Goal: Complete application form

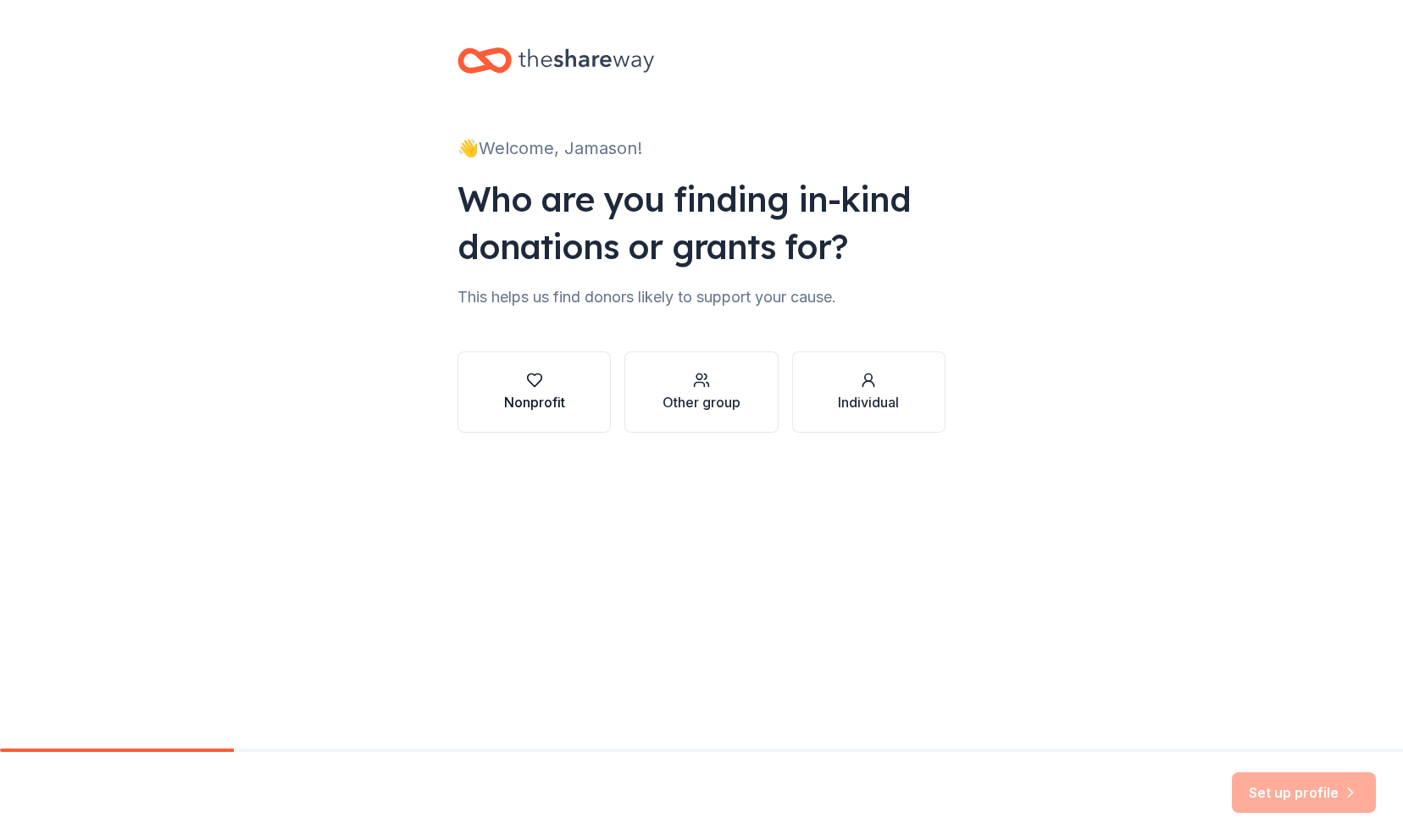
click at [563, 387] on div "button" at bounding box center [535, 380] width 61 height 17
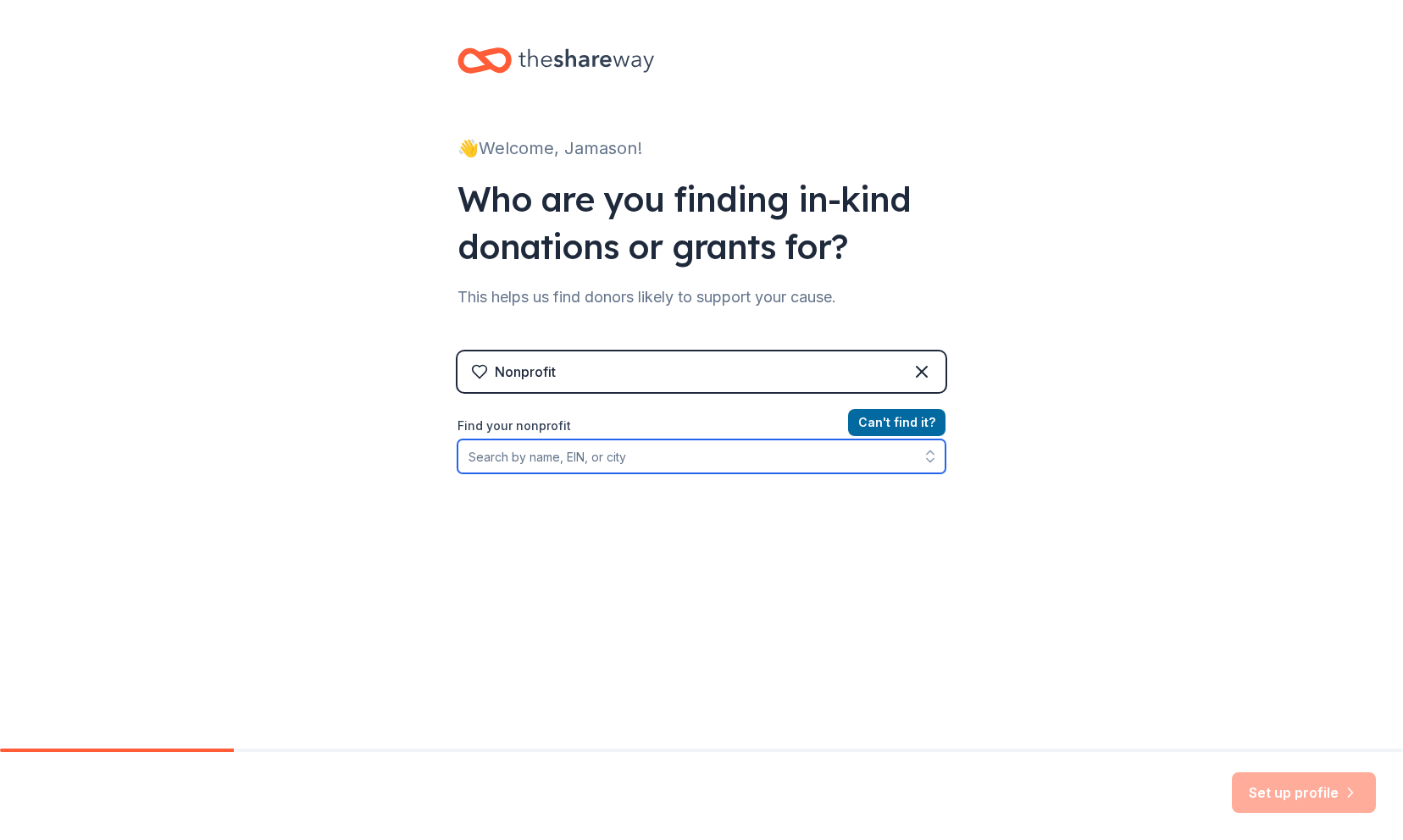
click at [624, 459] on input "Find your nonprofit" at bounding box center [701, 456] width 488 height 34
type input "make a wish"
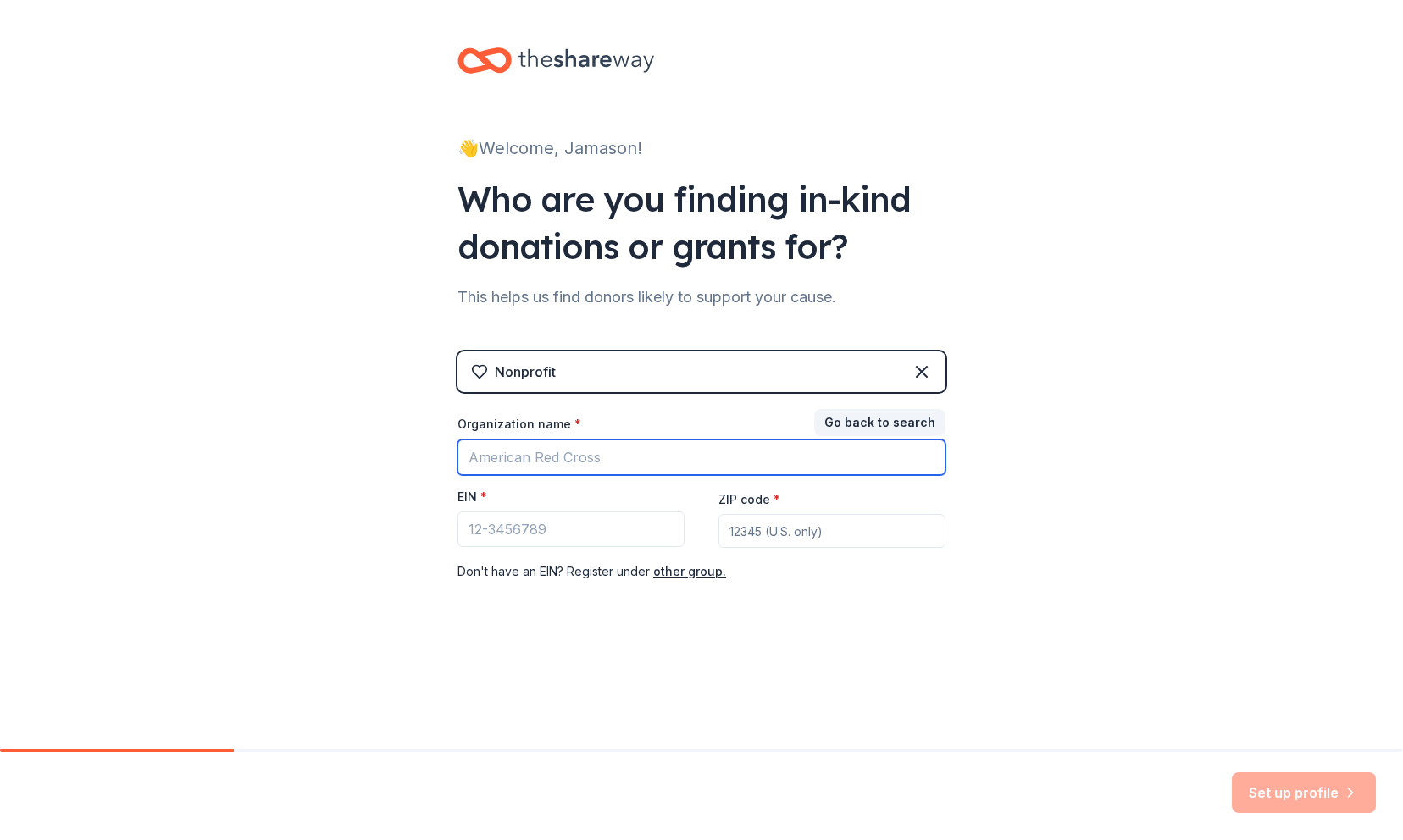
click at [742, 453] on input "Organization name *" at bounding box center [701, 457] width 488 height 36
type input "Make a Wish Mass & RI"
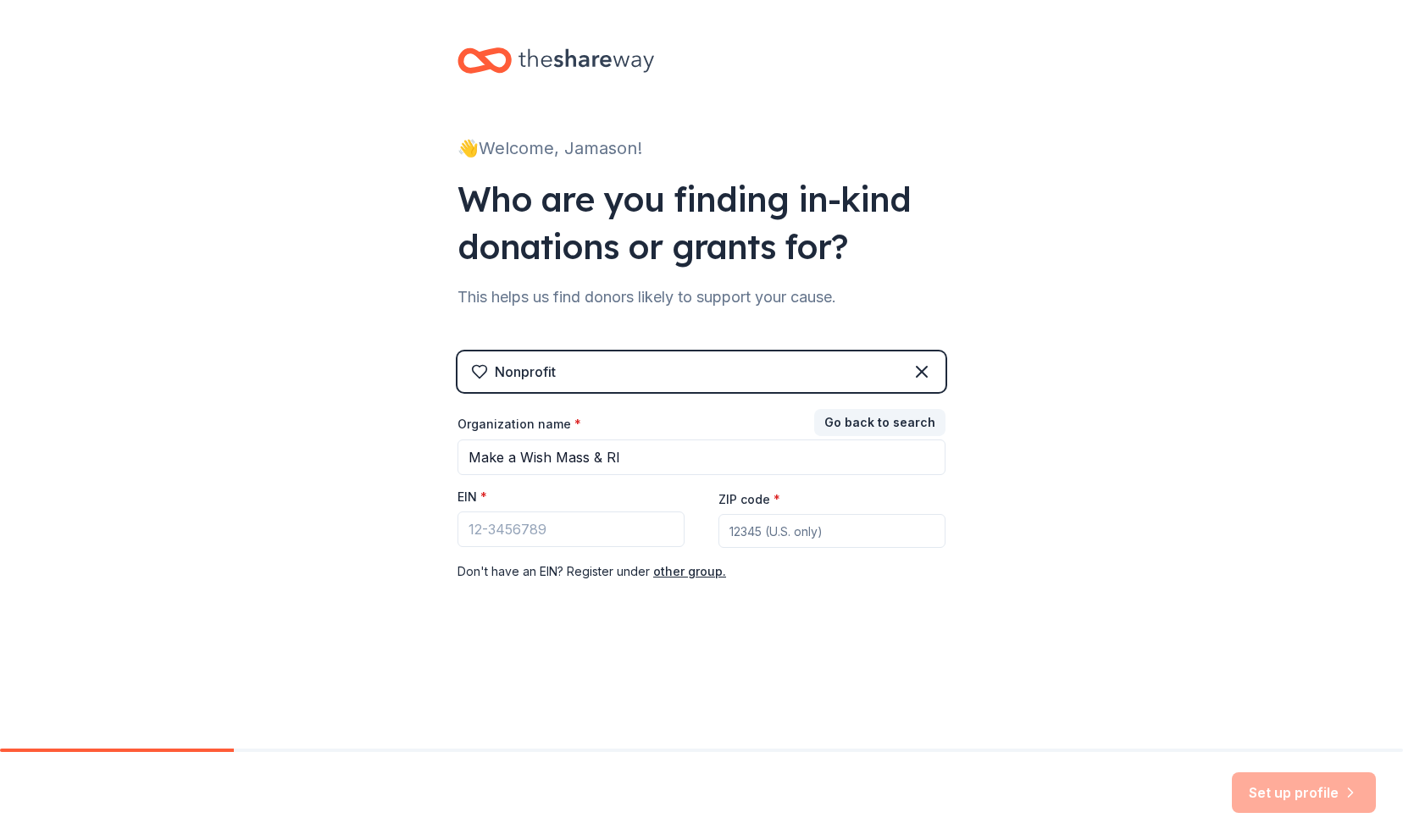
type input "02915"
click at [559, 537] on input "EIN *" at bounding box center [570, 528] width 227 height 36
paste input "[US_EMPLOYER_IDENTIFICATION_NUMBER]"
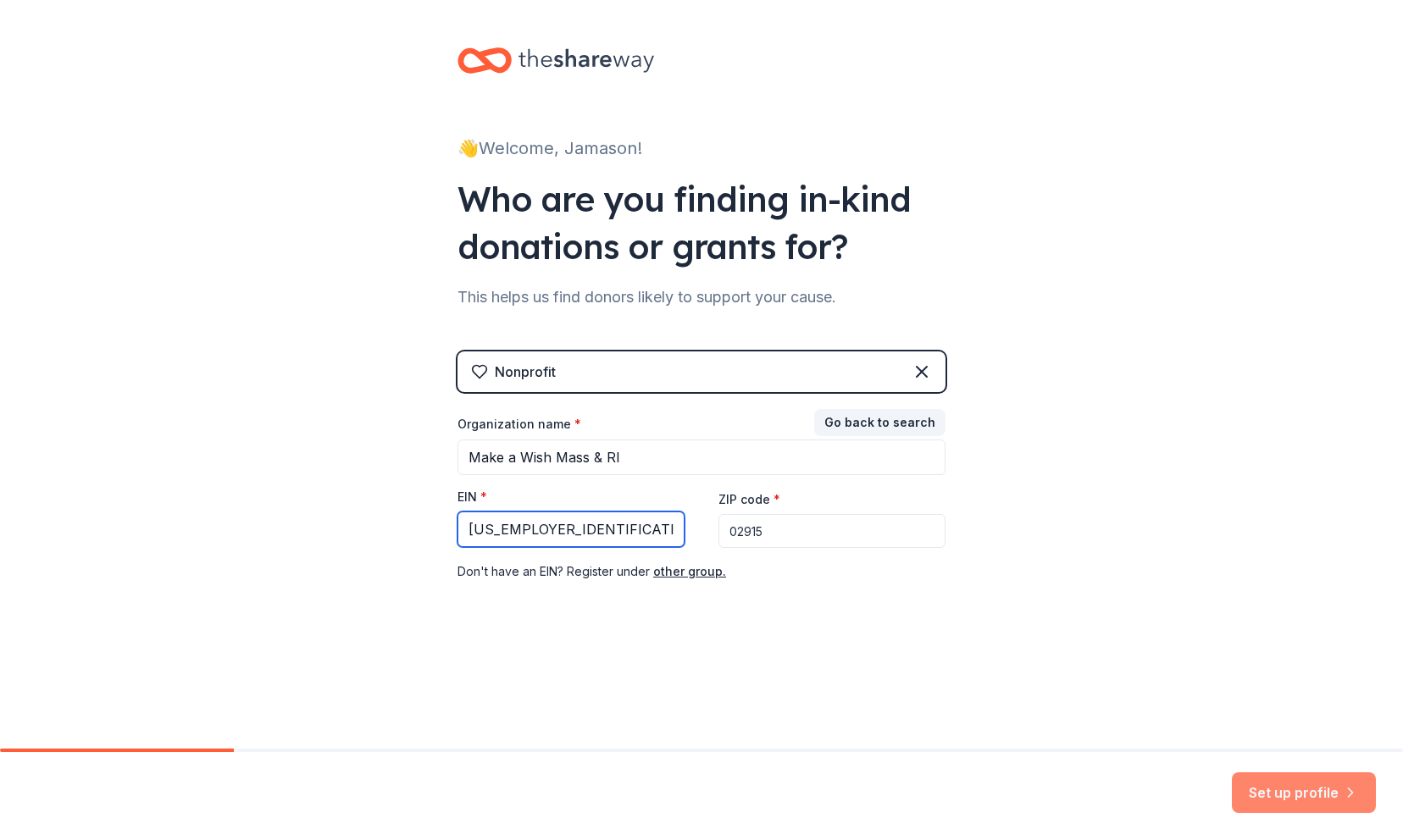
type input "[US_EMPLOYER_IDENTIFICATION_NUMBER]"
click at [1299, 792] on button "Set up profile" at bounding box center [1303, 792] width 144 height 41
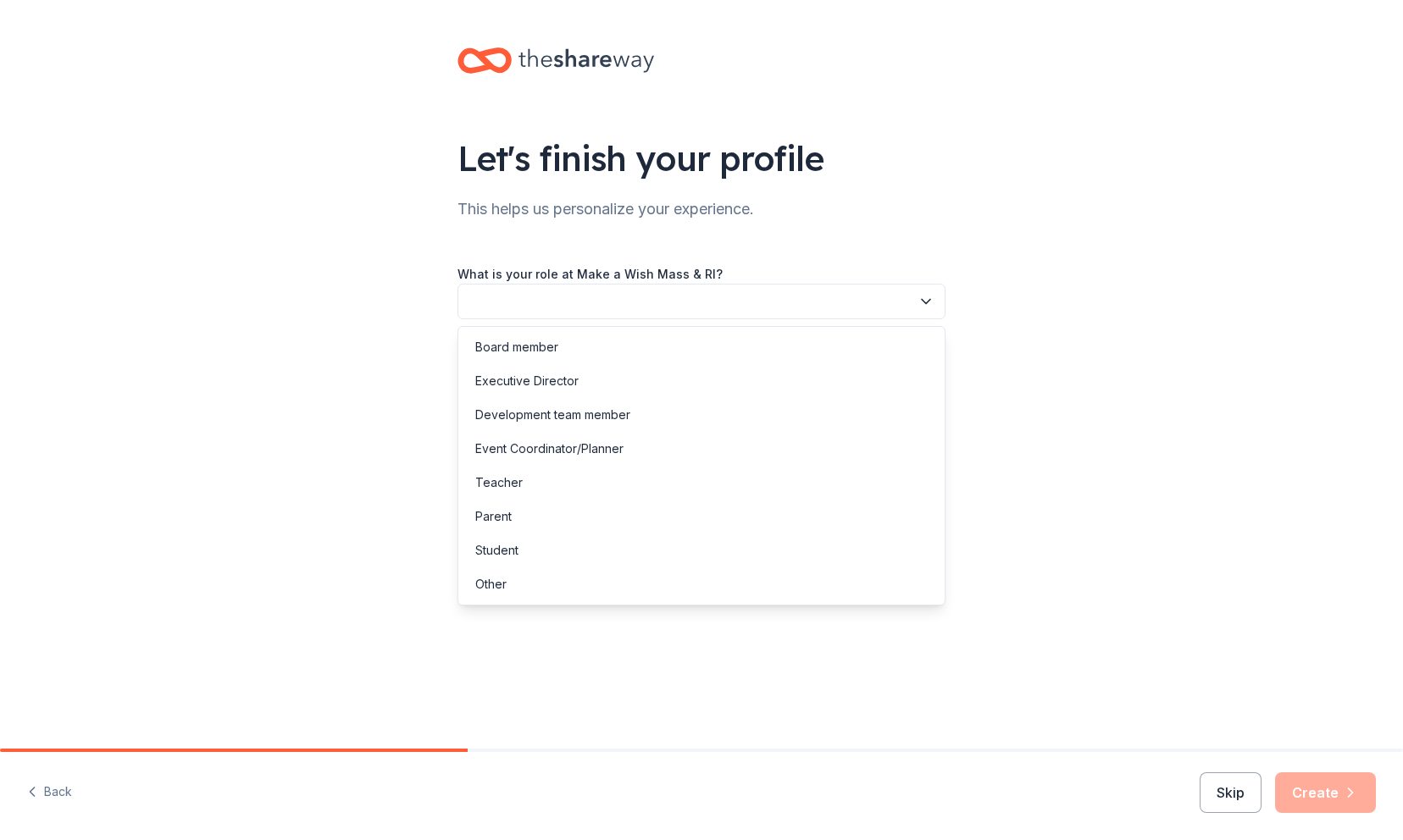
click at [640, 292] on button "button" at bounding box center [701, 301] width 488 height 36
click at [619, 443] on div "Event Coordinator/Planner" at bounding box center [550, 448] width 148 height 20
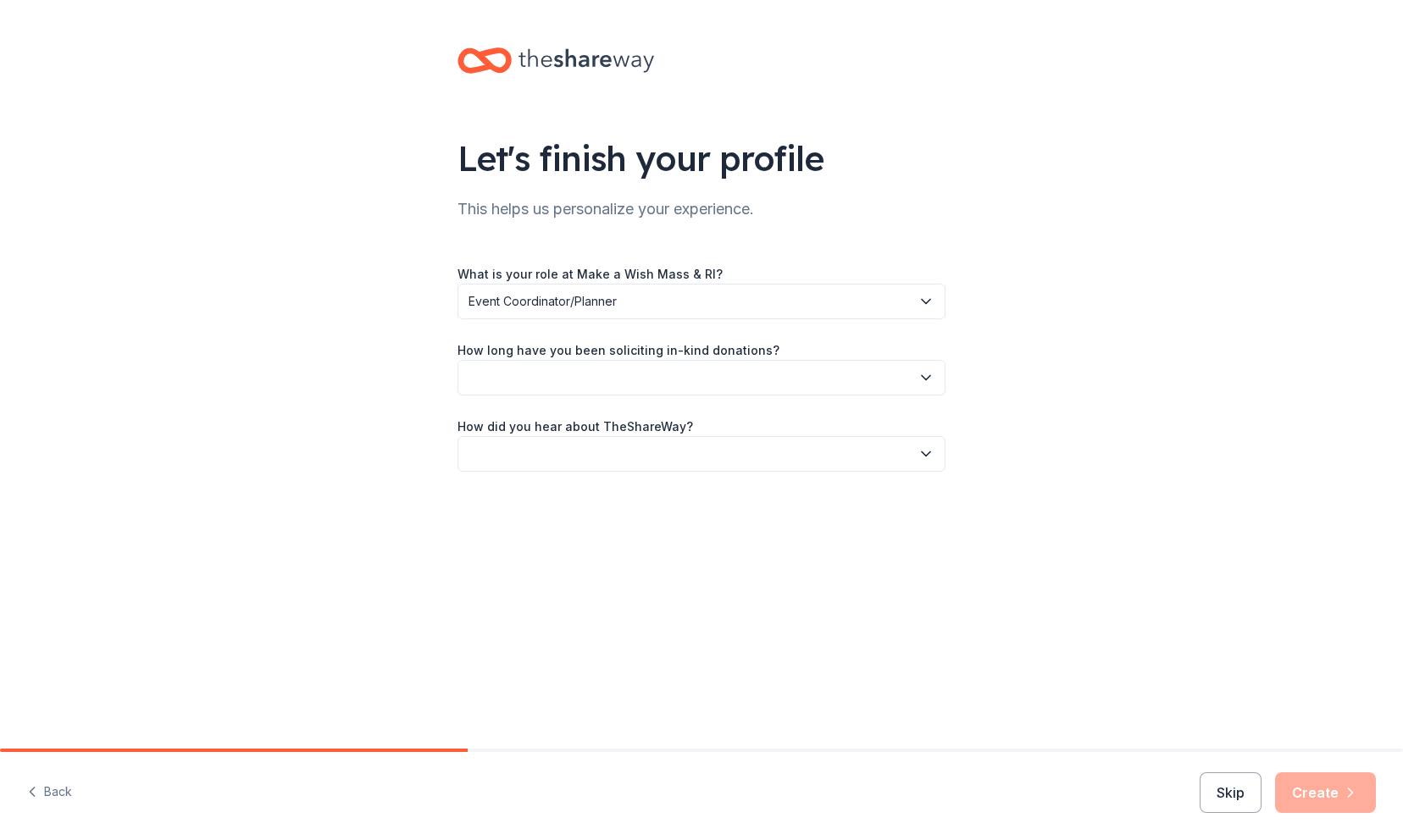
click at [631, 353] on label "How long have you been soliciting in-kind donations?" at bounding box center [618, 350] width 322 height 17
drag, startPoint x: 630, startPoint y: 360, endPoint x: 626, endPoint y: 352, distance: 8.9
click at [626, 352] on label "How long have you been soliciting in-kind donations?" at bounding box center [618, 350] width 322 height 17
click at [678, 386] on button "button" at bounding box center [701, 377] width 488 height 36
click at [678, 347] on div "How long have you been soliciting in-kind donations?" at bounding box center [701, 367] width 488 height 56
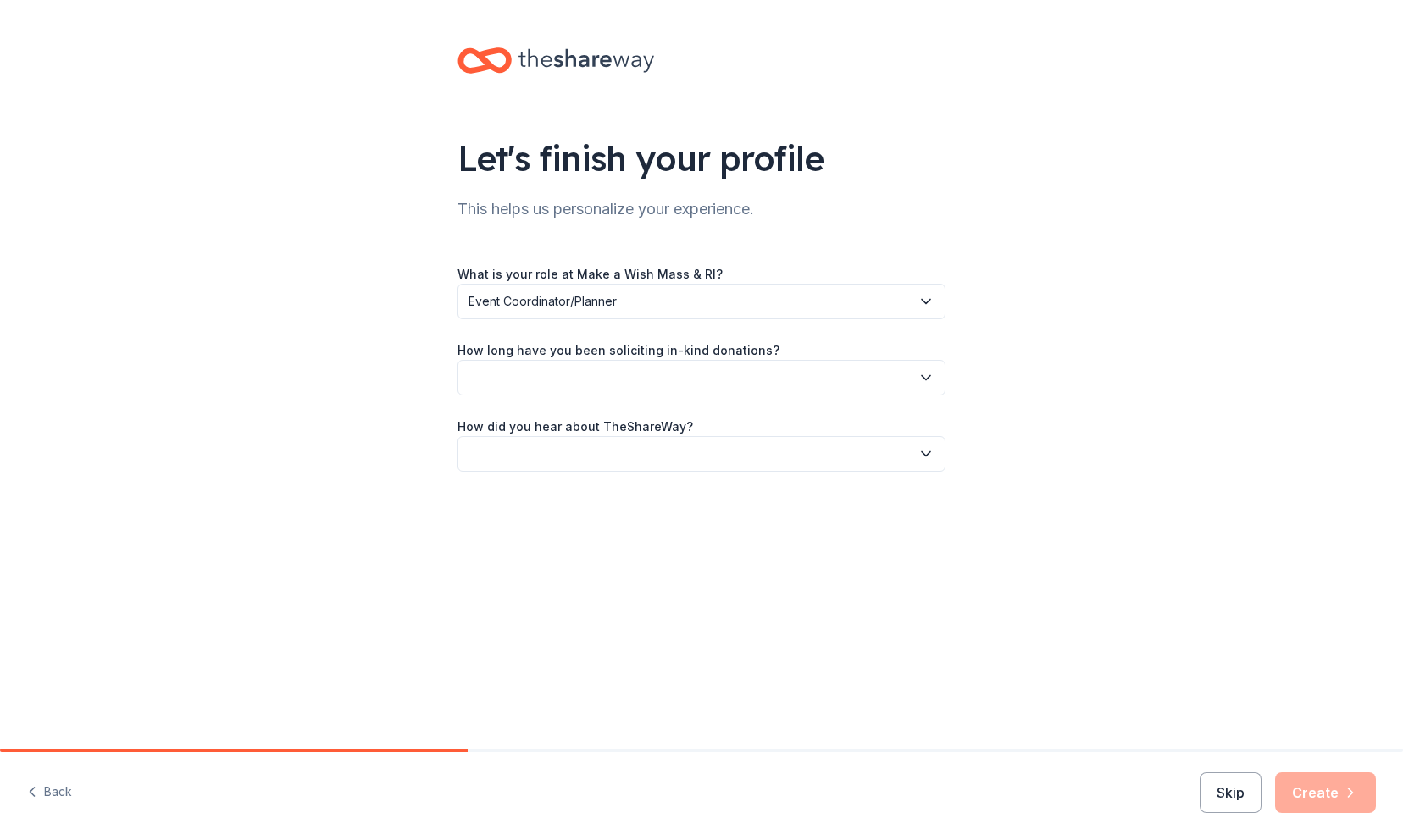
click at [678, 449] on button "button" at bounding box center [701, 454] width 488 height 36
click at [679, 448] on button "button" at bounding box center [701, 454] width 488 height 36
click at [1226, 788] on button "Skip" at bounding box center [1230, 792] width 62 height 41
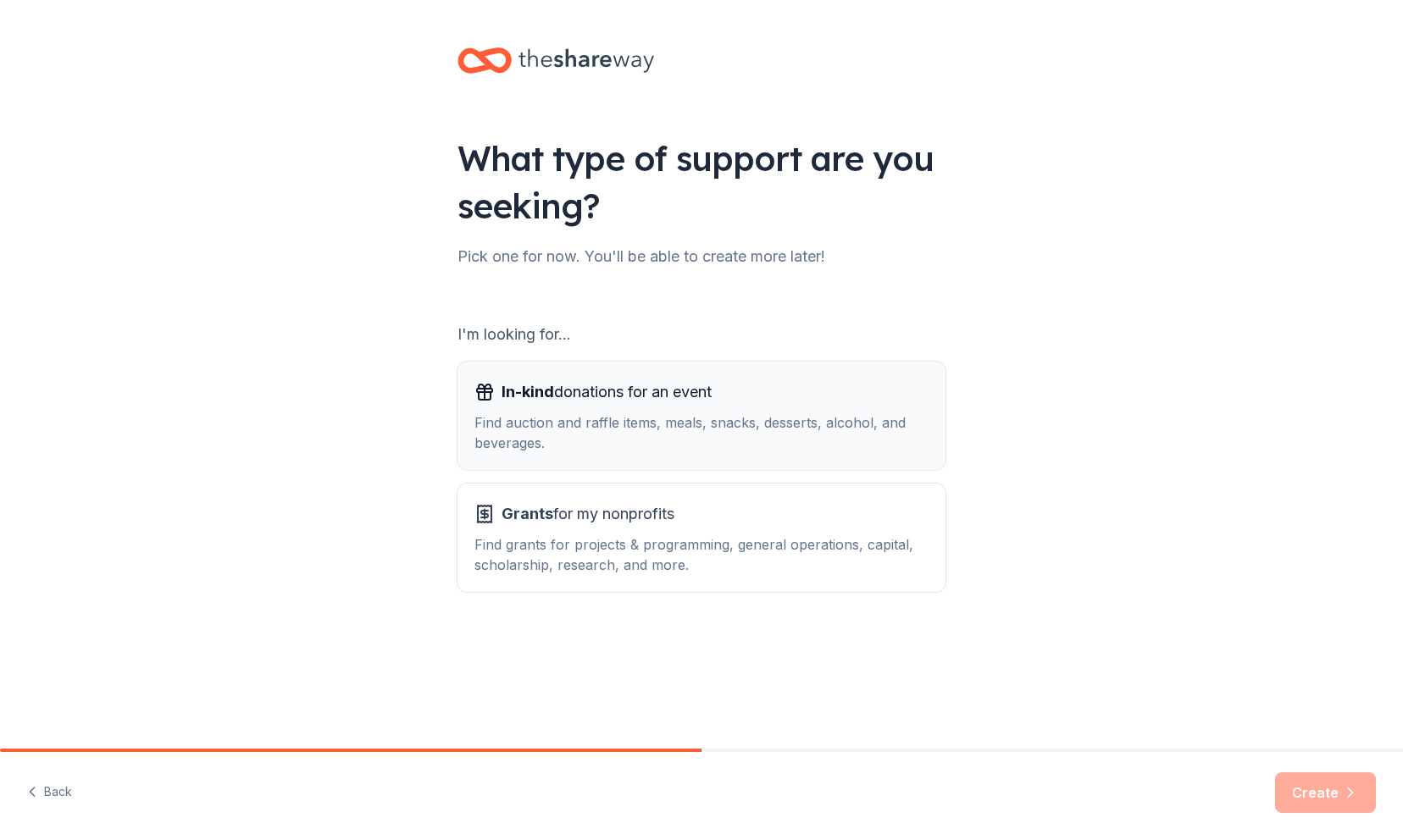
click at [746, 420] on div "Find auction and raffle items, meals, snacks, desserts, alcohol, and beverages." at bounding box center [701, 433] width 454 height 41
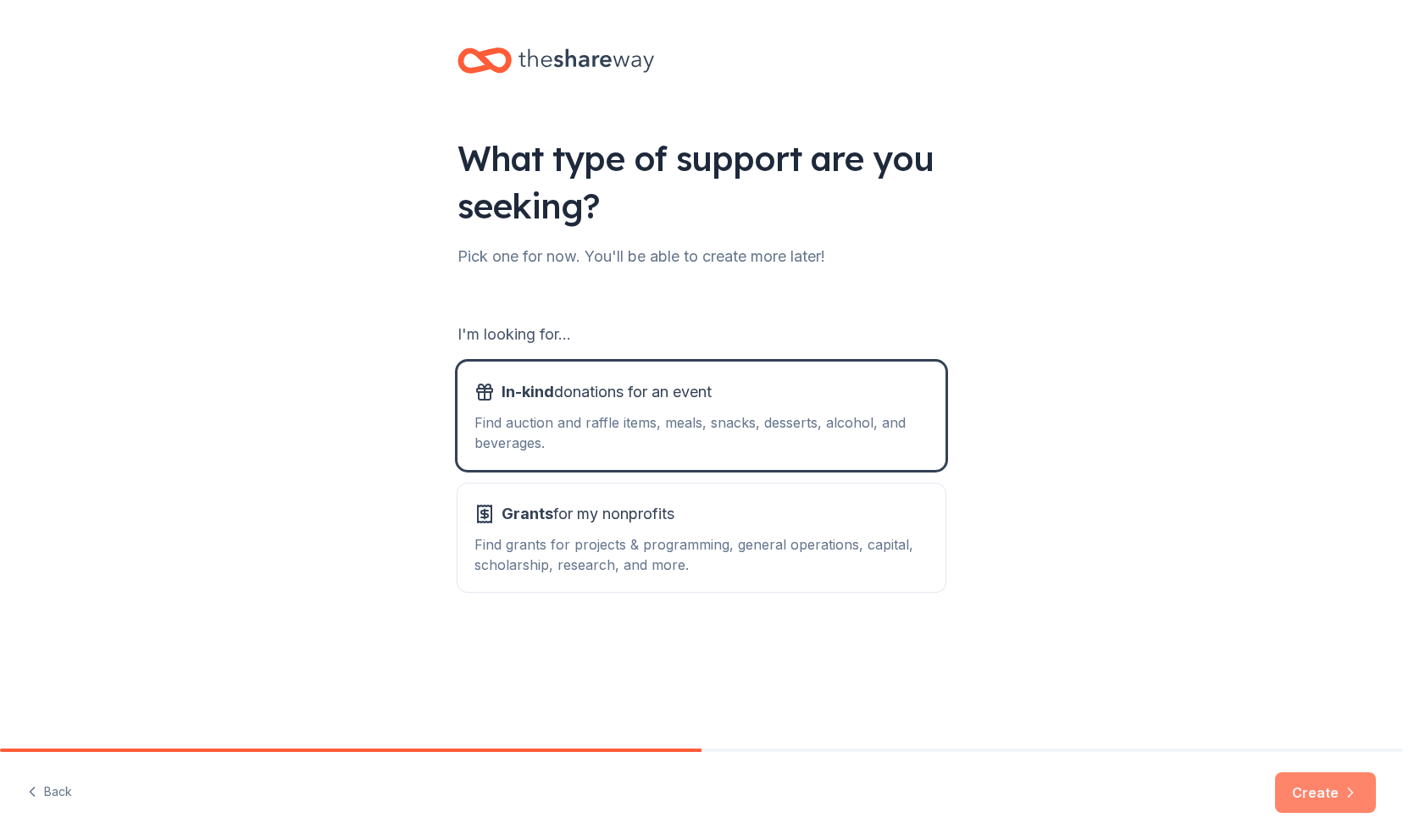
click at [1335, 783] on button "Create" at bounding box center [1325, 792] width 101 height 41
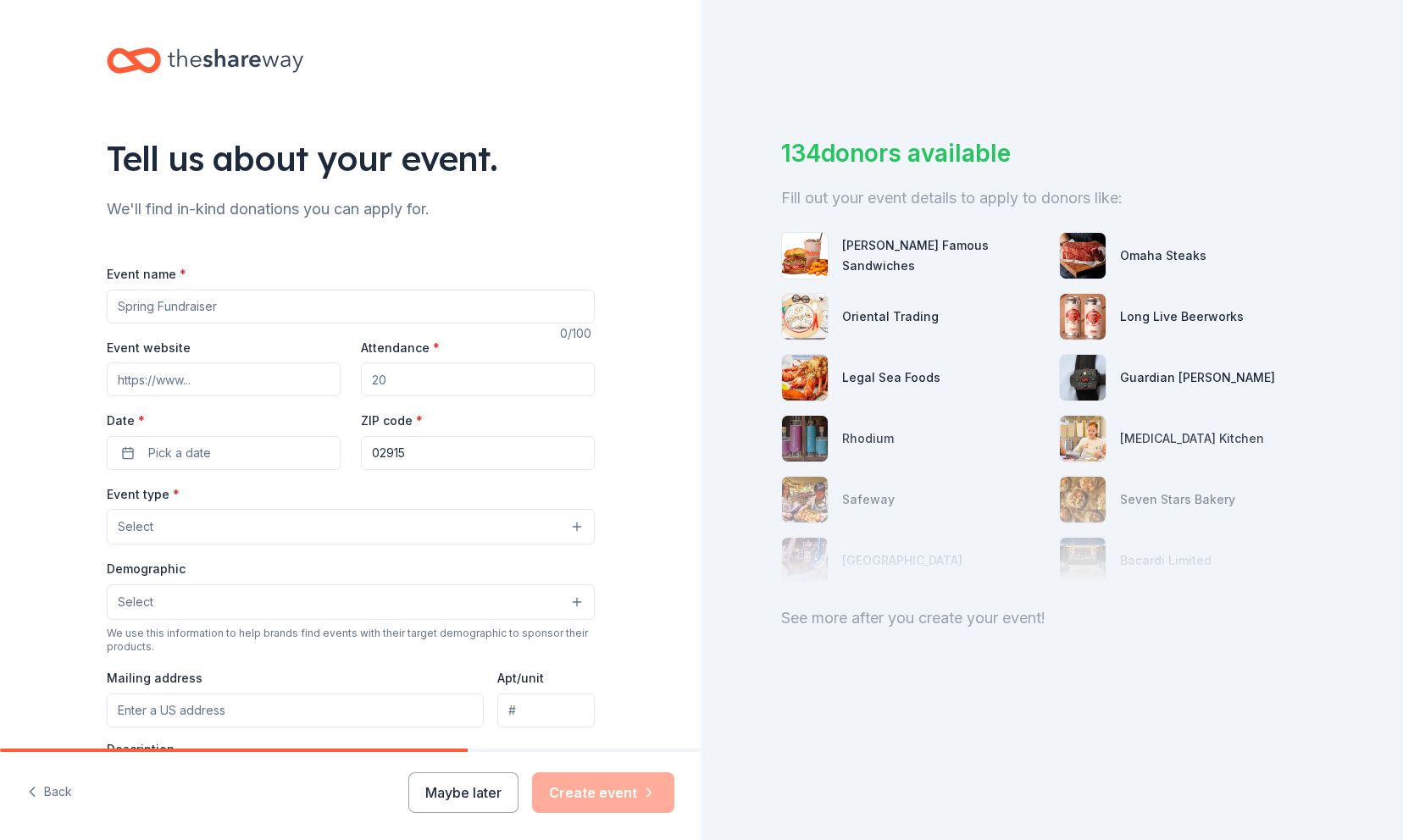
click at [475, 285] on div "Event name *" at bounding box center [351, 292] width 488 height 60
click at [476, 791] on button "Maybe later" at bounding box center [463, 792] width 110 height 41
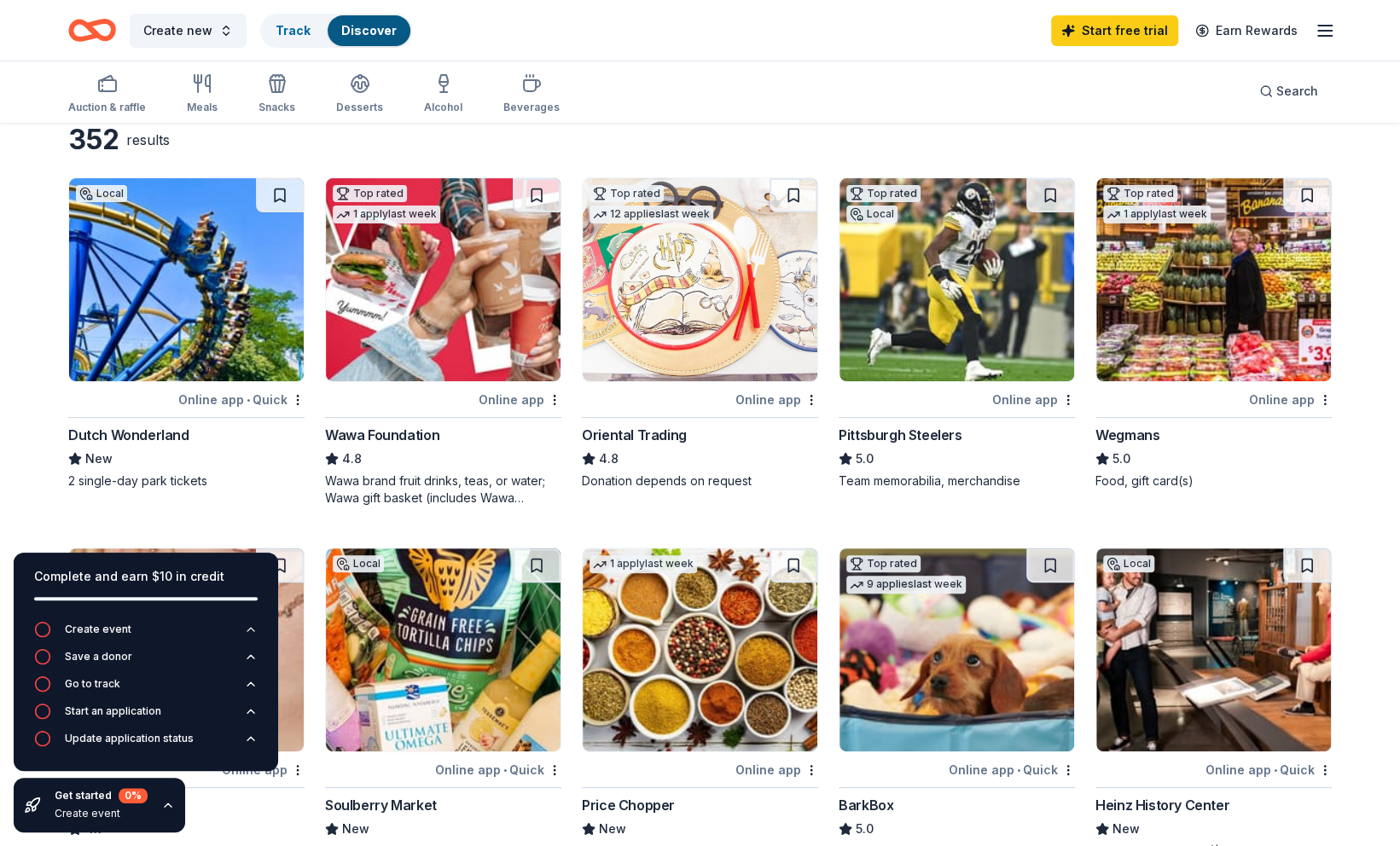
scroll to position [331, 0]
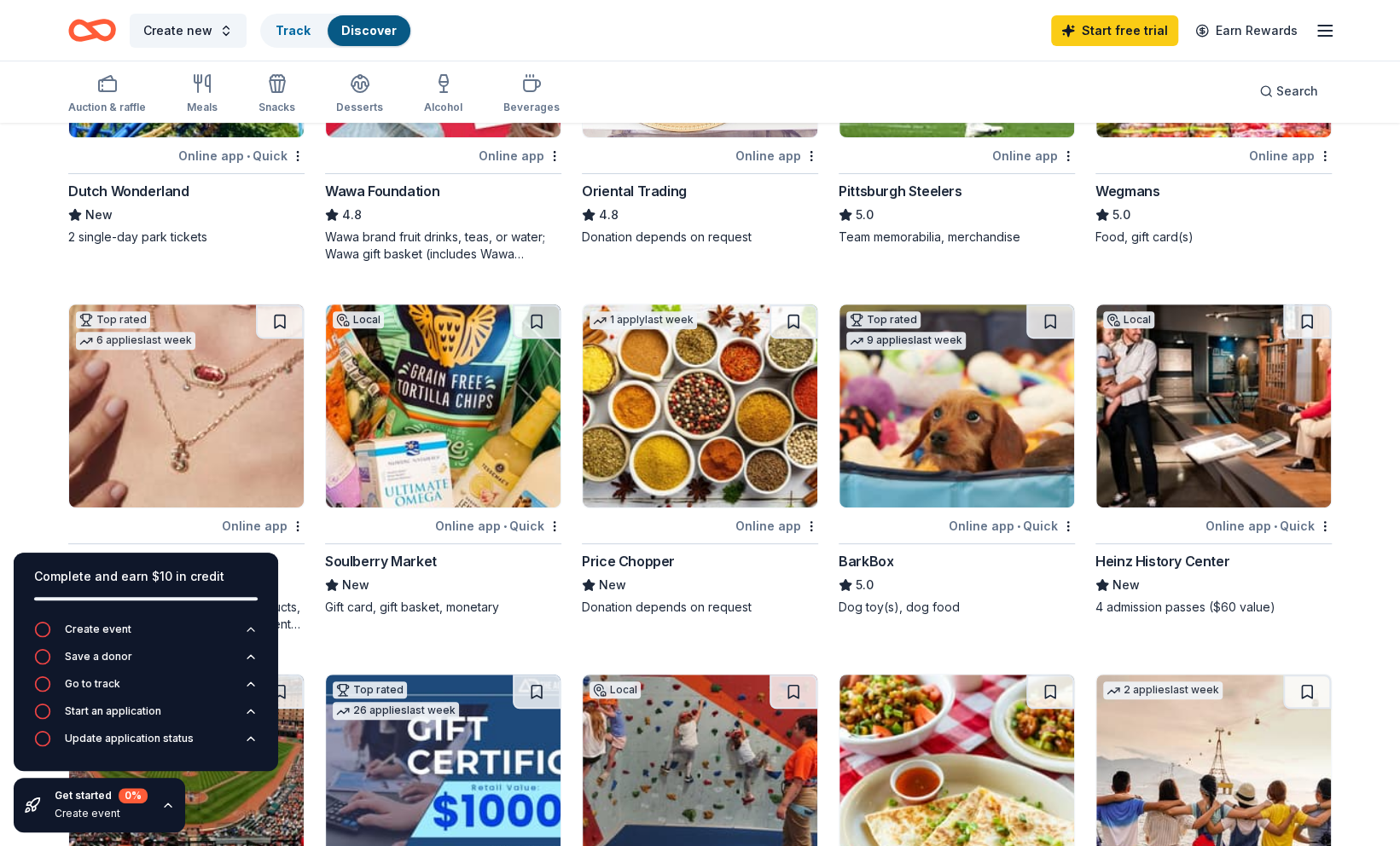
click at [935, 315] on div "Top rated 9 applies last week" at bounding box center [906, 328] width 133 height 48
click at [876, 408] on img at bounding box center [956, 405] width 234 height 203
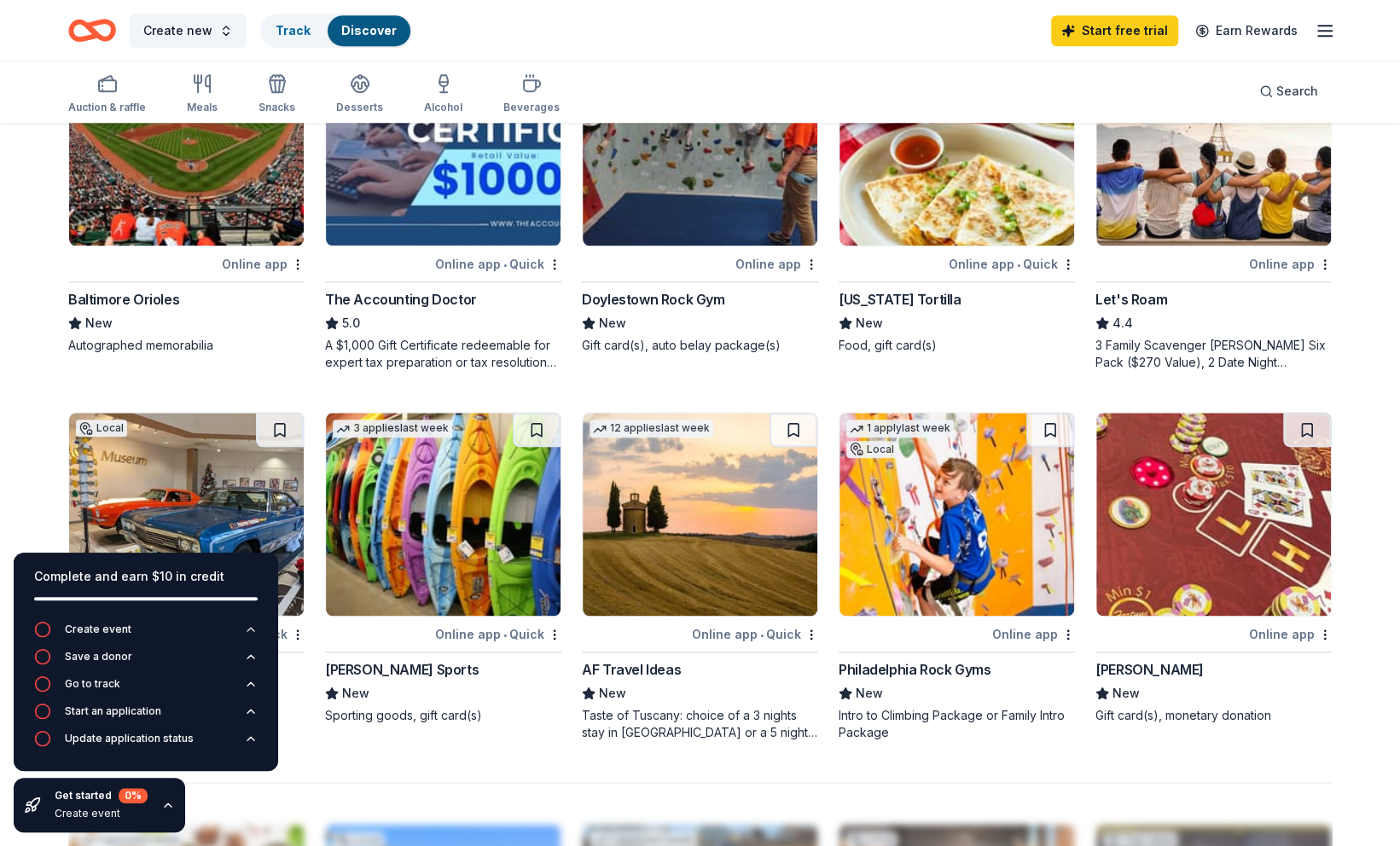
scroll to position [964, 0]
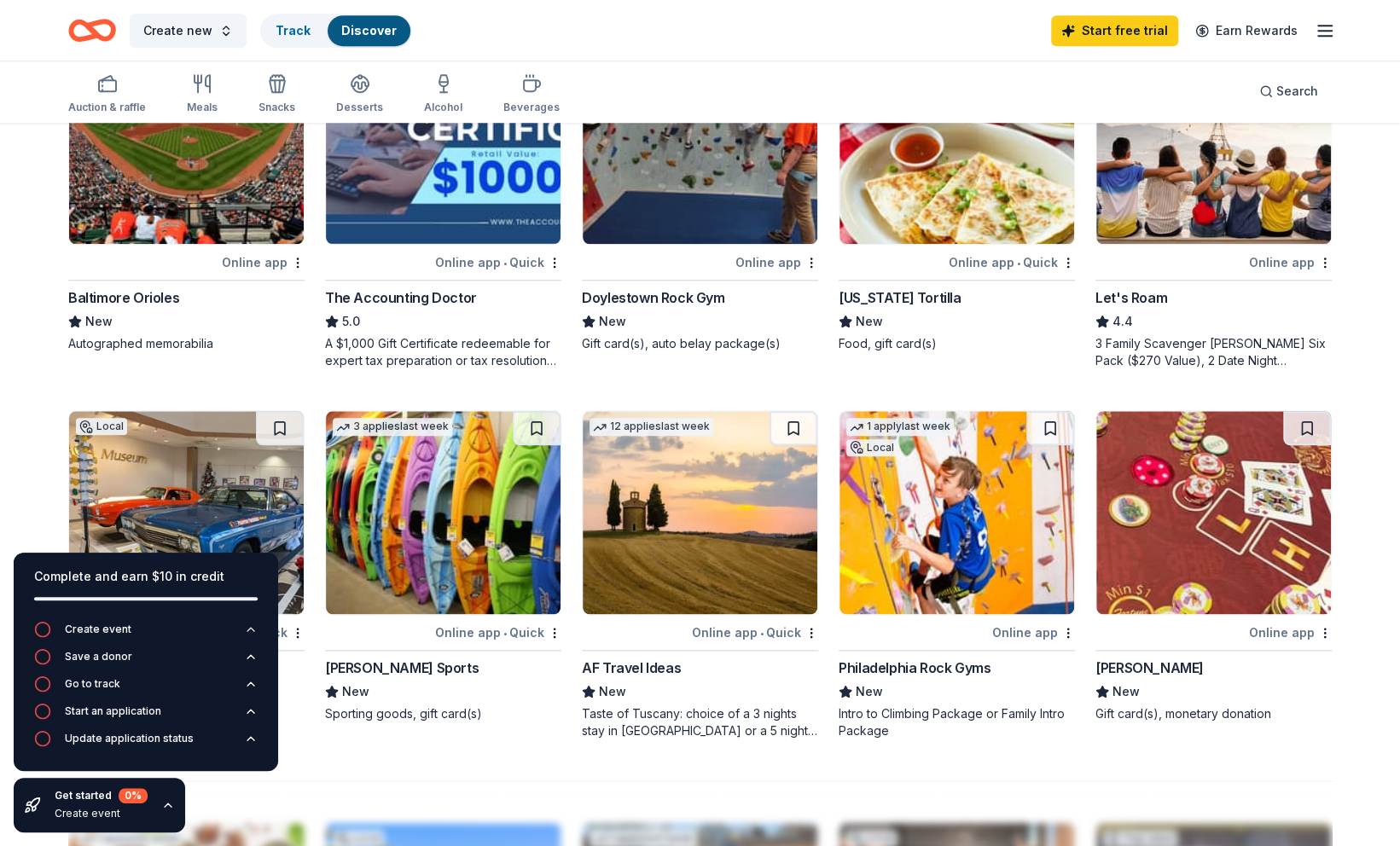
click at [425, 515] on img at bounding box center [443, 512] width 234 height 203
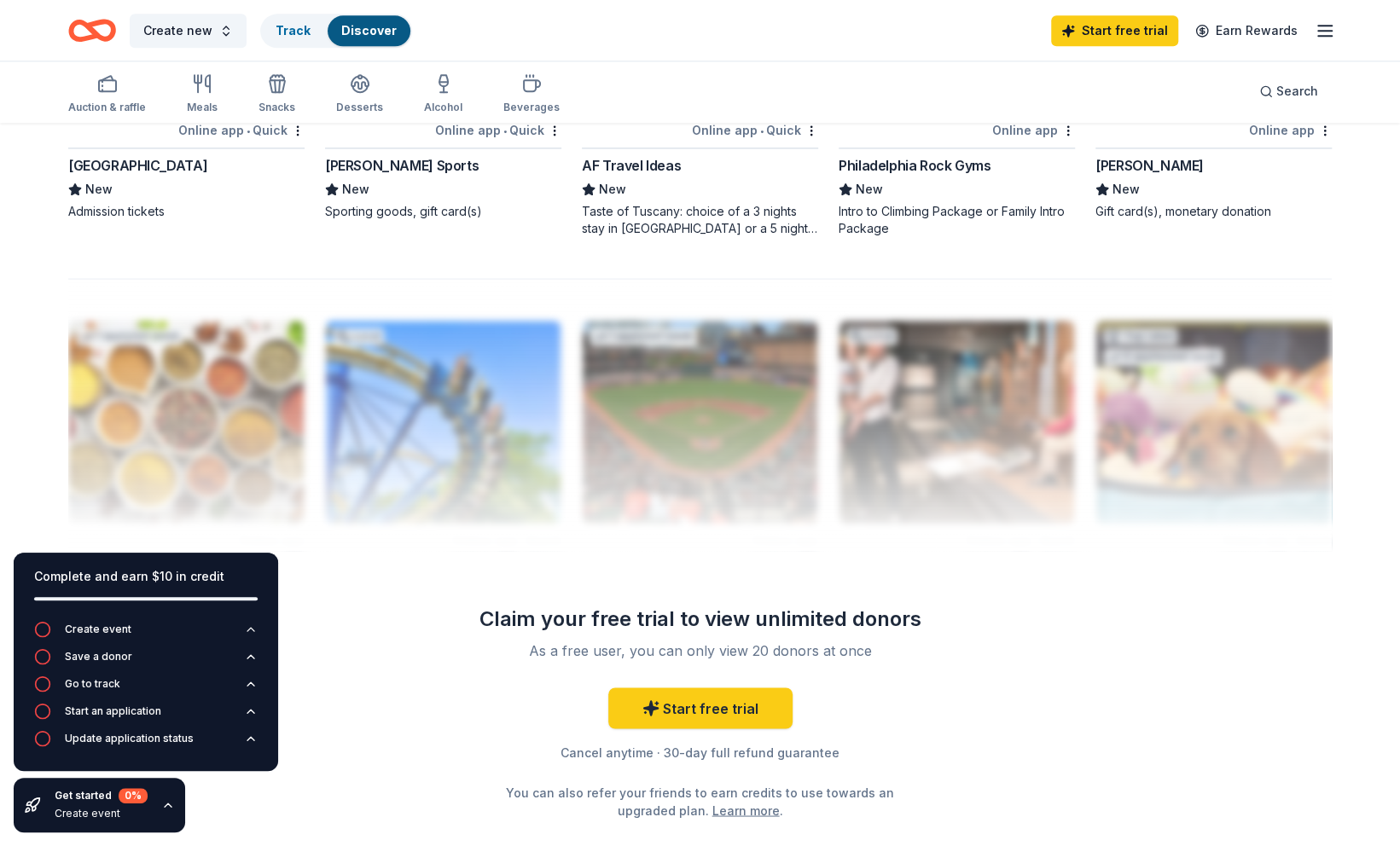
scroll to position [1581, 0]
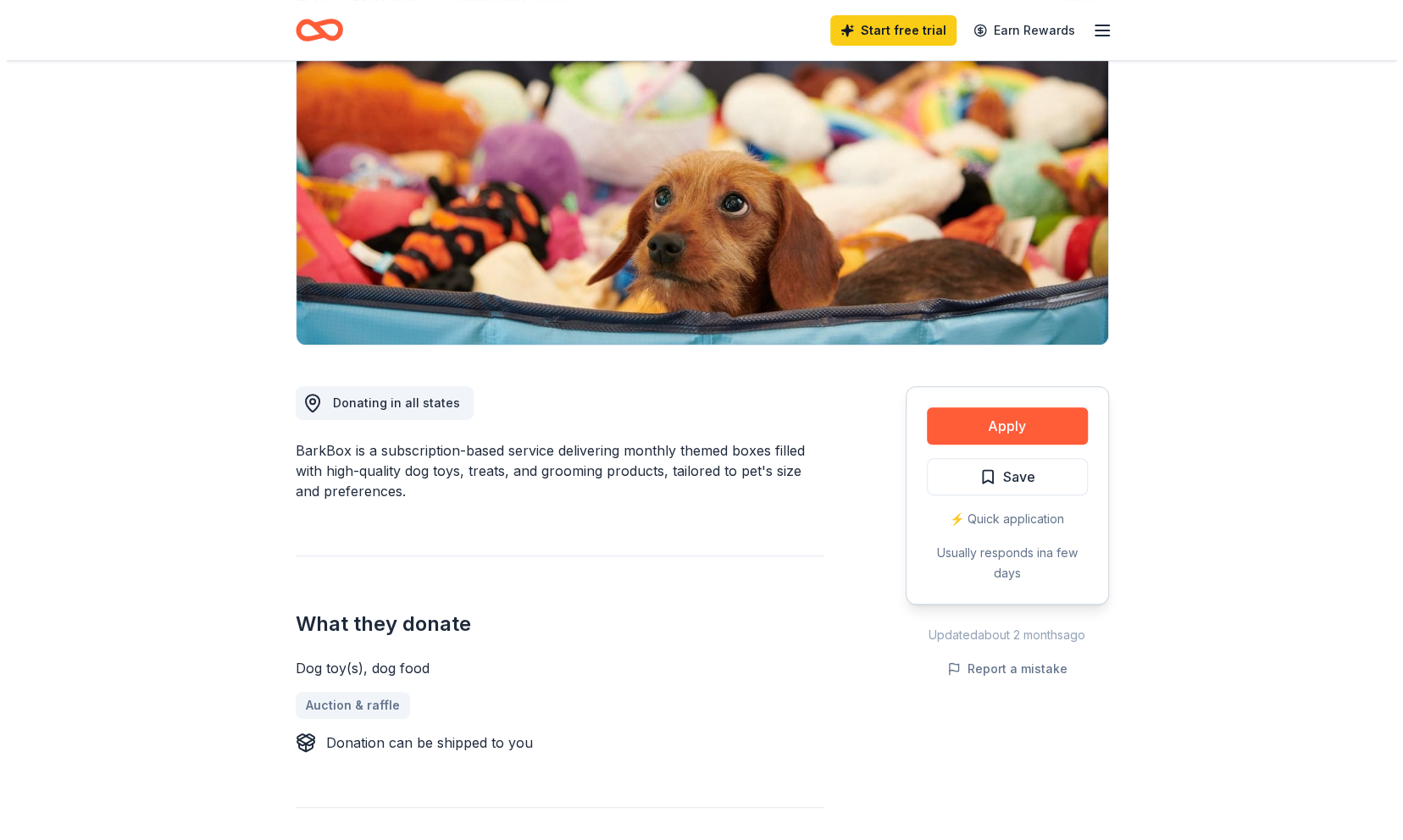
scroll to position [171, 0]
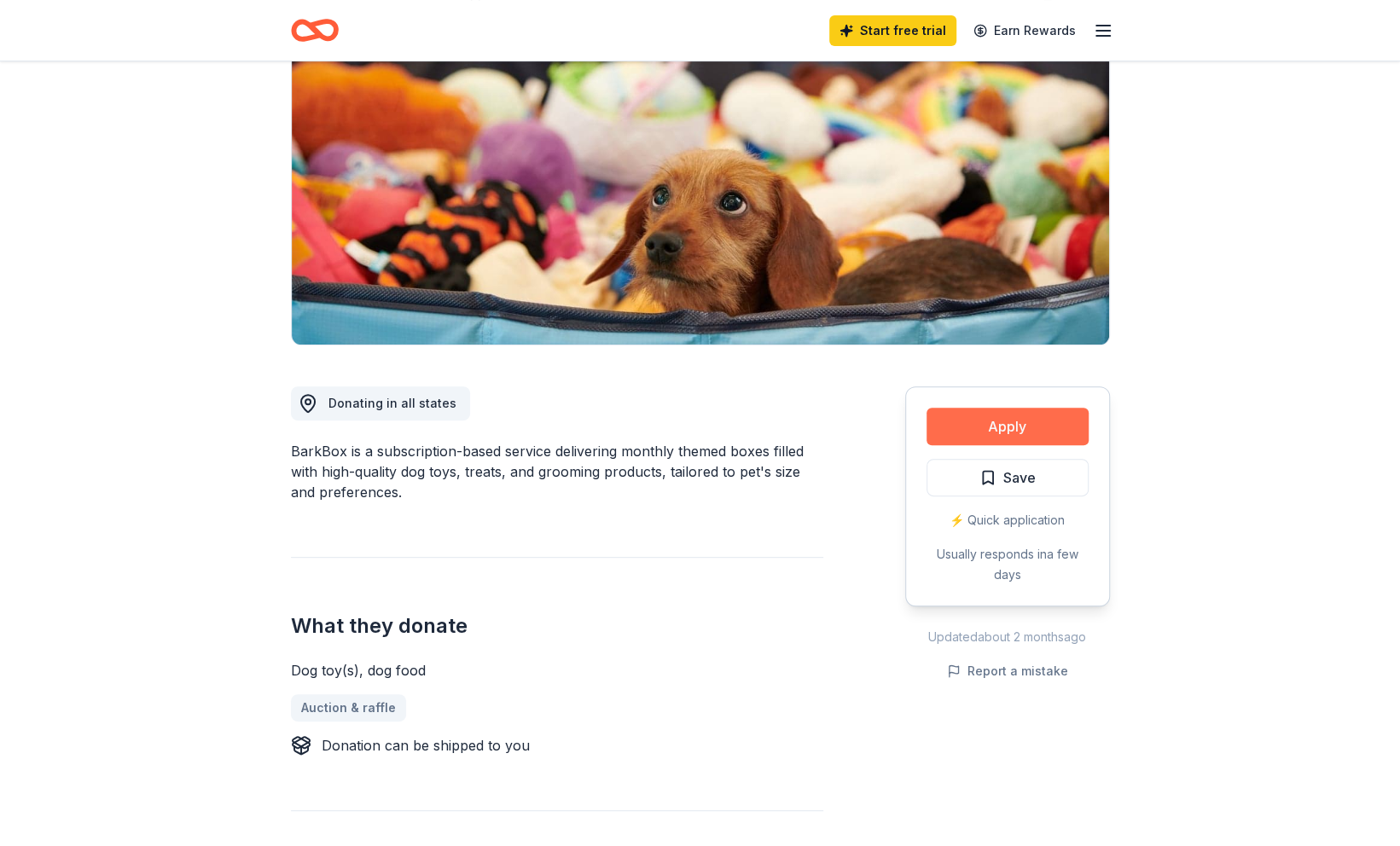
click at [967, 413] on button "Apply" at bounding box center [1007, 426] width 162 height 38
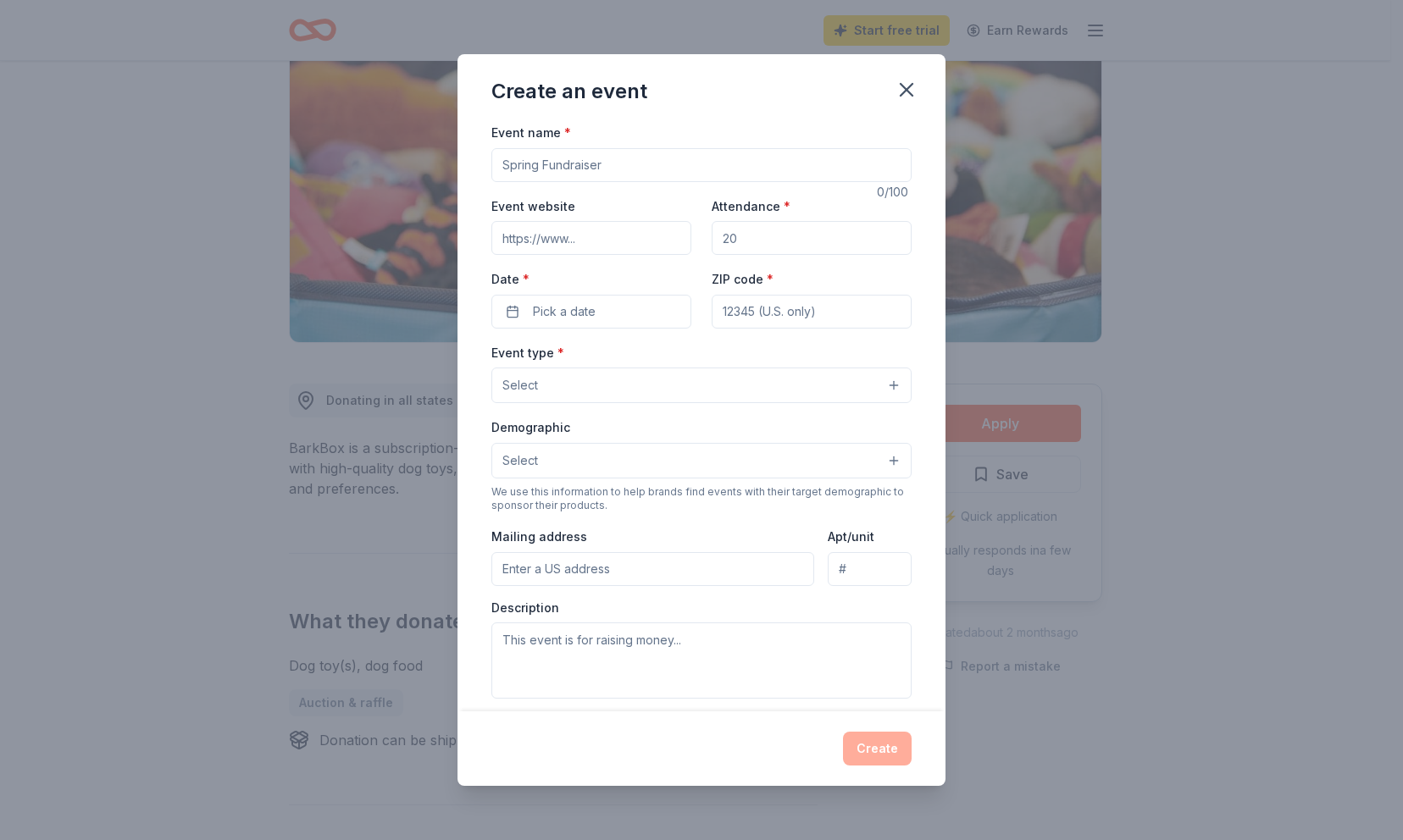
click at [694, 163] on input "Event name *" at bounding box center [701, 165] width 420 height 34
type input "G"
click at [1219, 117] on div "Create an event Event name * 0 /100 Event website Attendance * Date * Pick a da…" at bounding box center [701, 420] width 1403 height 840
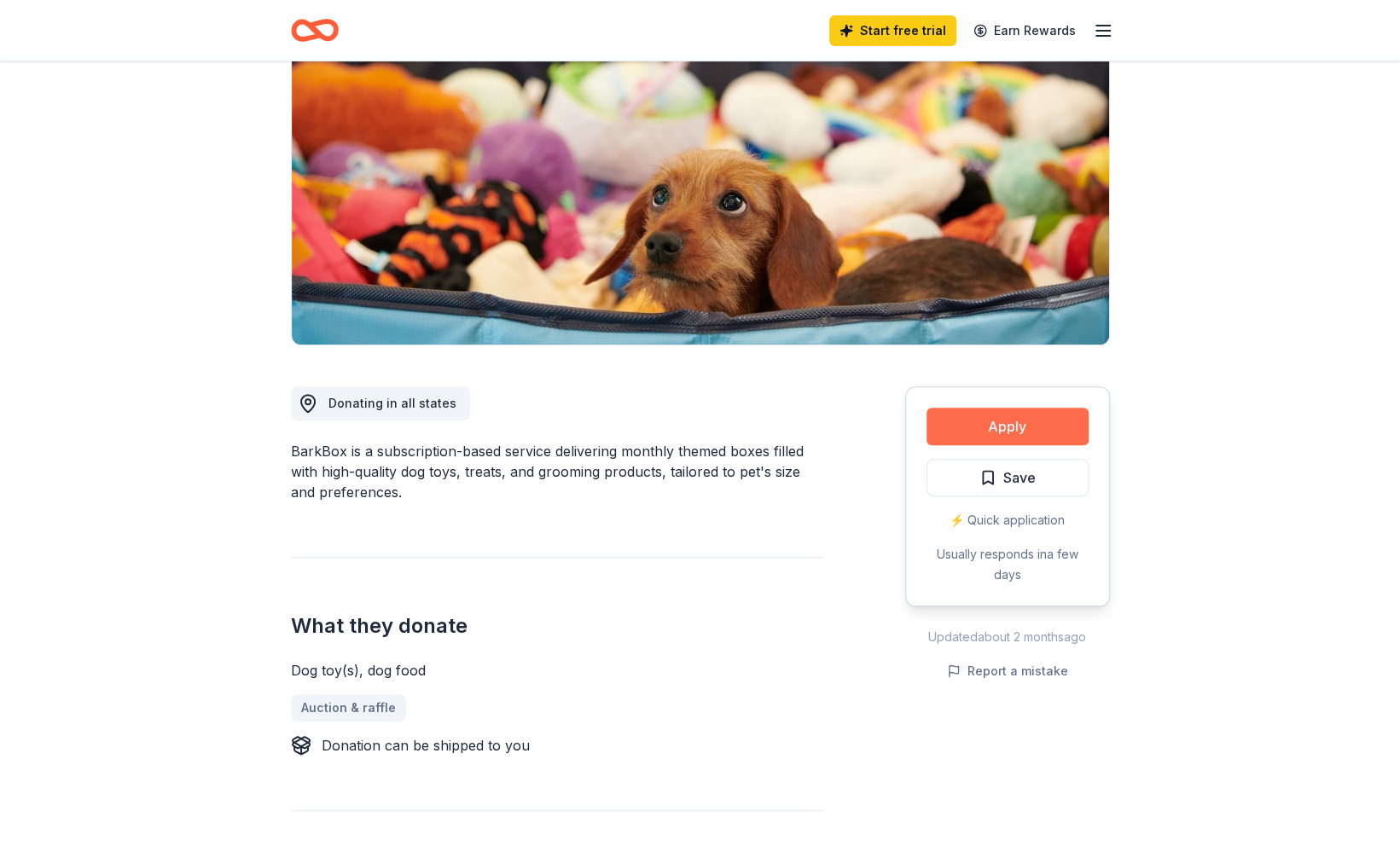
click at [988, 424] on button "Apply" at bounding box center [1007, 426] width 162 height 38
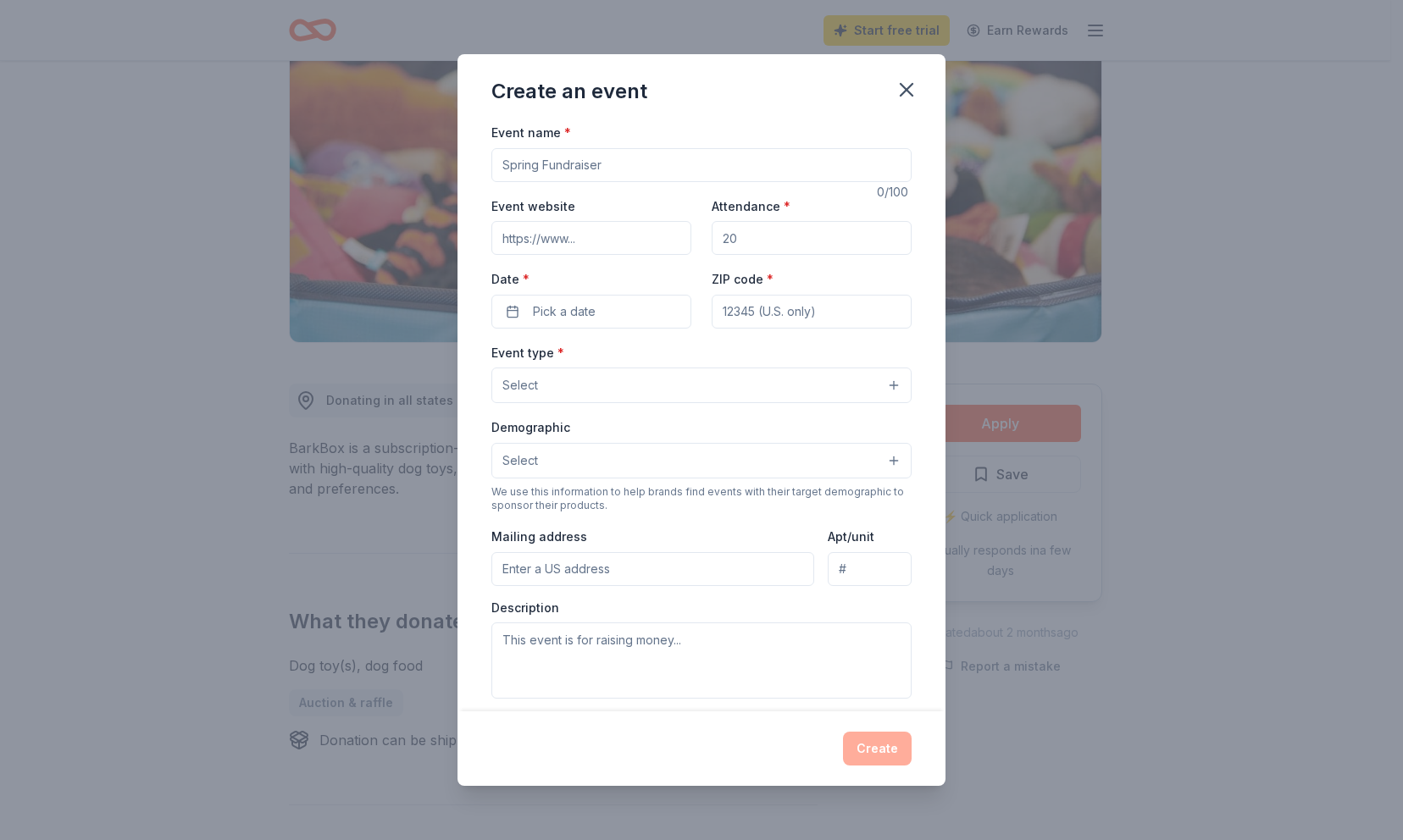
click at [659, 166] on input "Event name *" at bounding box center [701, 165] width 420 height 34
paste input "Make-A-Wish® Golf Invitational"
type input "Make-A-Wish® Golf Invitational"
click at [520, 227] on input "Event website" at bounding box center [591, 238] width 200 height 34
paste input "[URL][DOMAIN_NAME]"
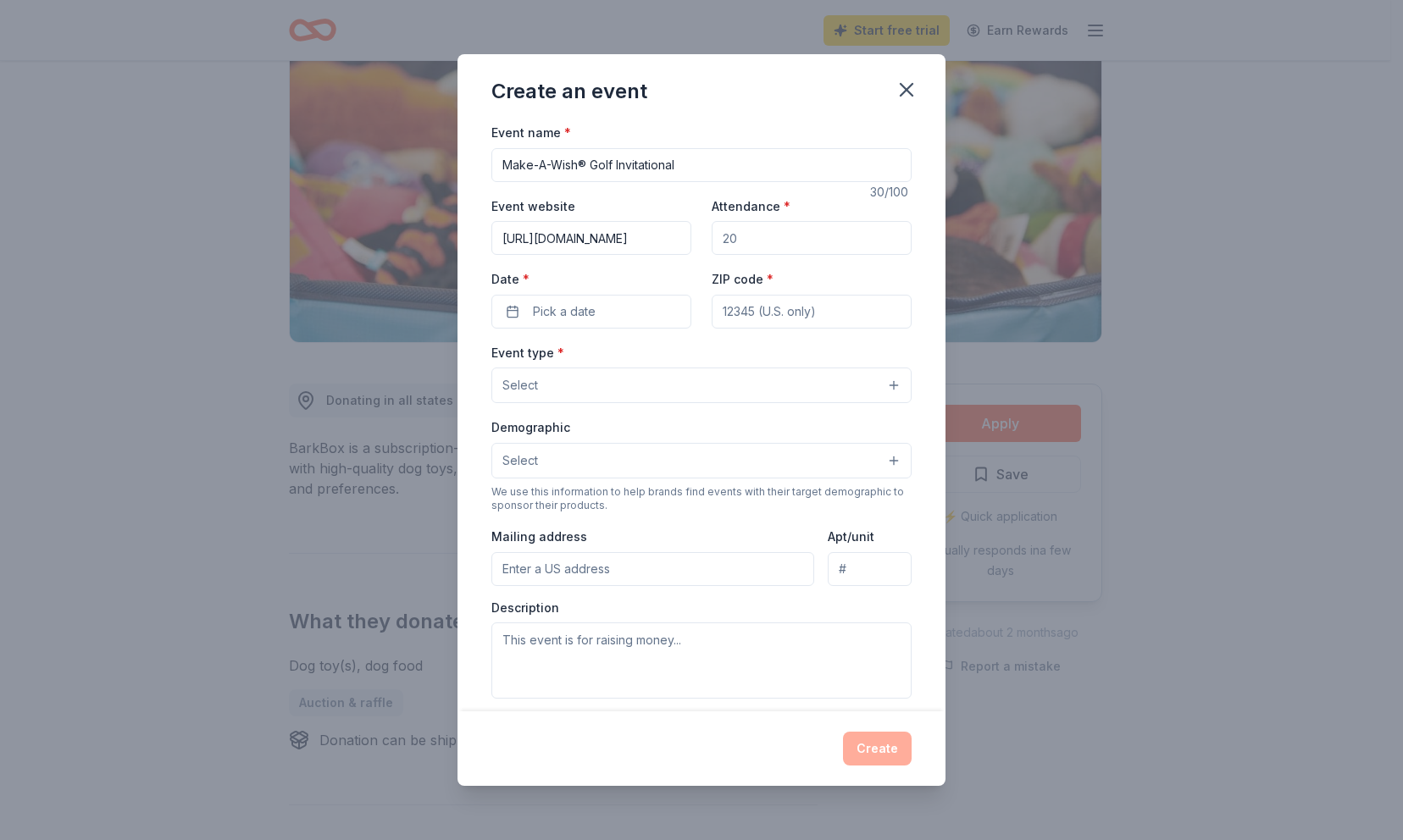
scroll to position [0, 119]
type input "[URL][DOMAIN_NAME]"
click at [755, 231] on input "Attendance *" at bounding box center [812, 238] width 200 height 34
type input "100"
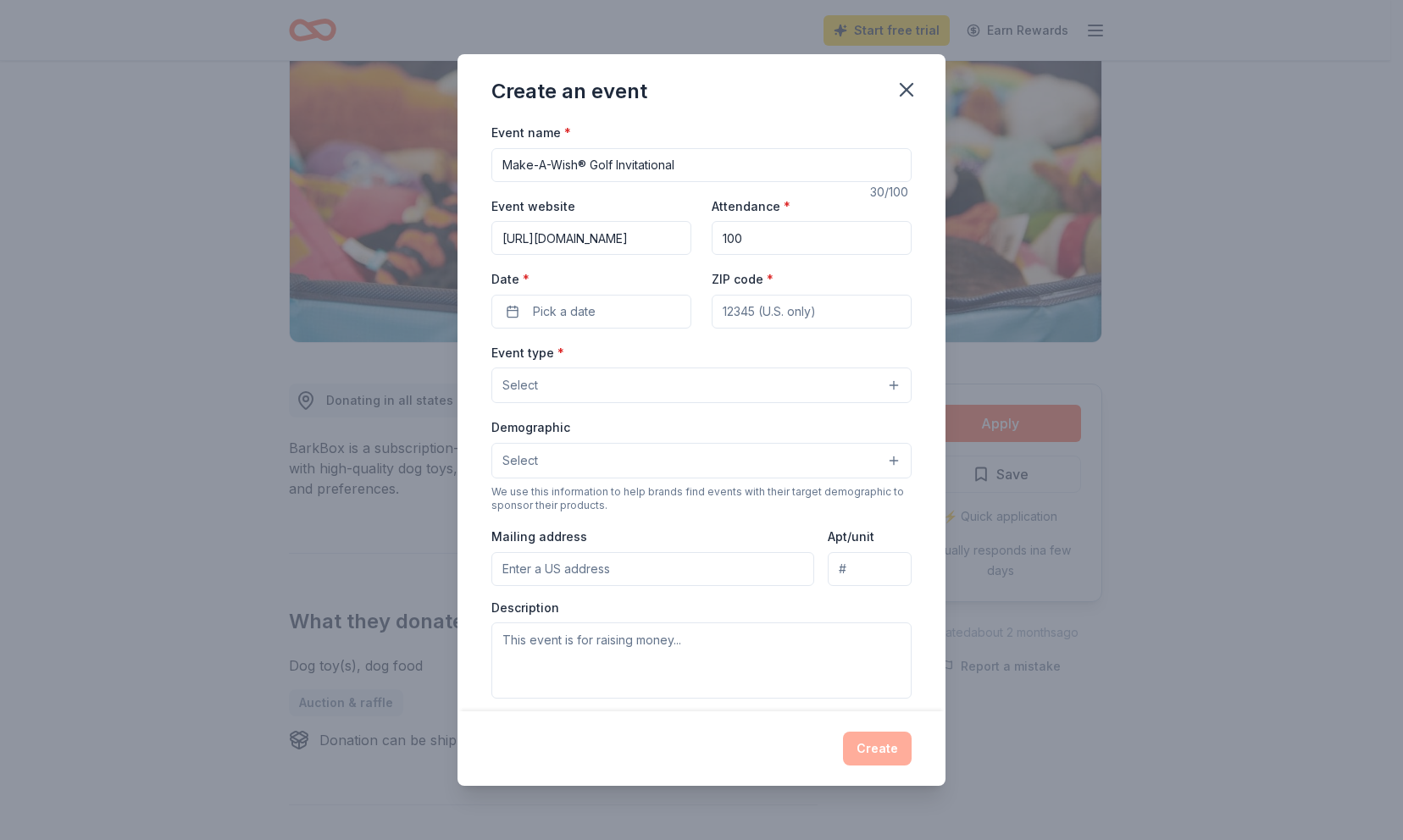
click at [764, 294] on input "ZIP code *" at bounding box center [812, 311] width 200 height 34
click at [617, 315] on button "Pick a date" at bounding box center [591, 311] width 200 height 34
click at [678, 353] on button "Go to next month" at bounding box center [678, 355] width 24 height 24
click at [534, 454] on button "6" at bounding box center [526, 456] width 30 height 30
click at [759, 414] on div "Event type * Select Demographic Select We use this information to help brands f…" at bounding box center [701, 520] width 420 height 356
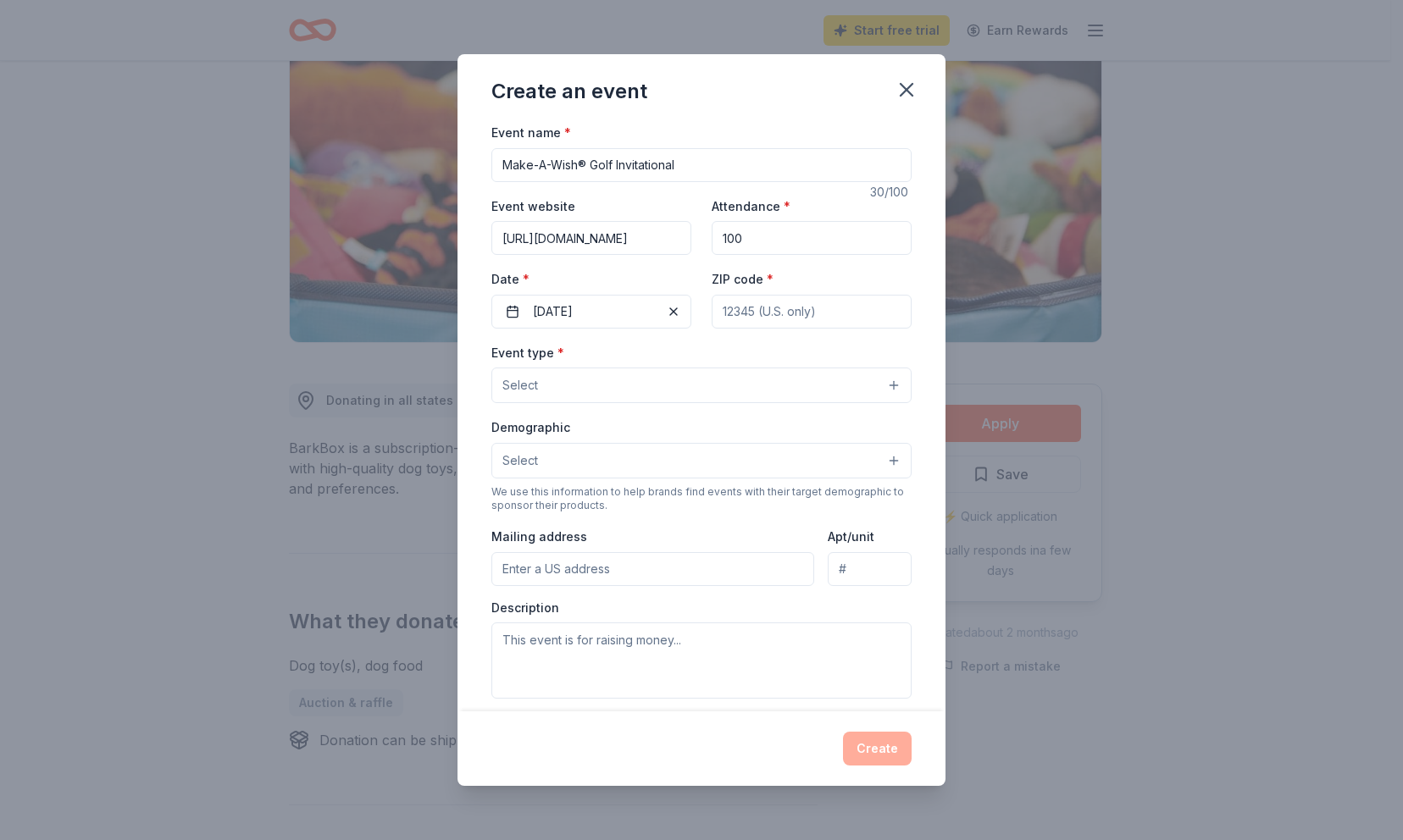
click at [737, 382] on button "Select" at bounding box center [701, 385] width 420 height 36
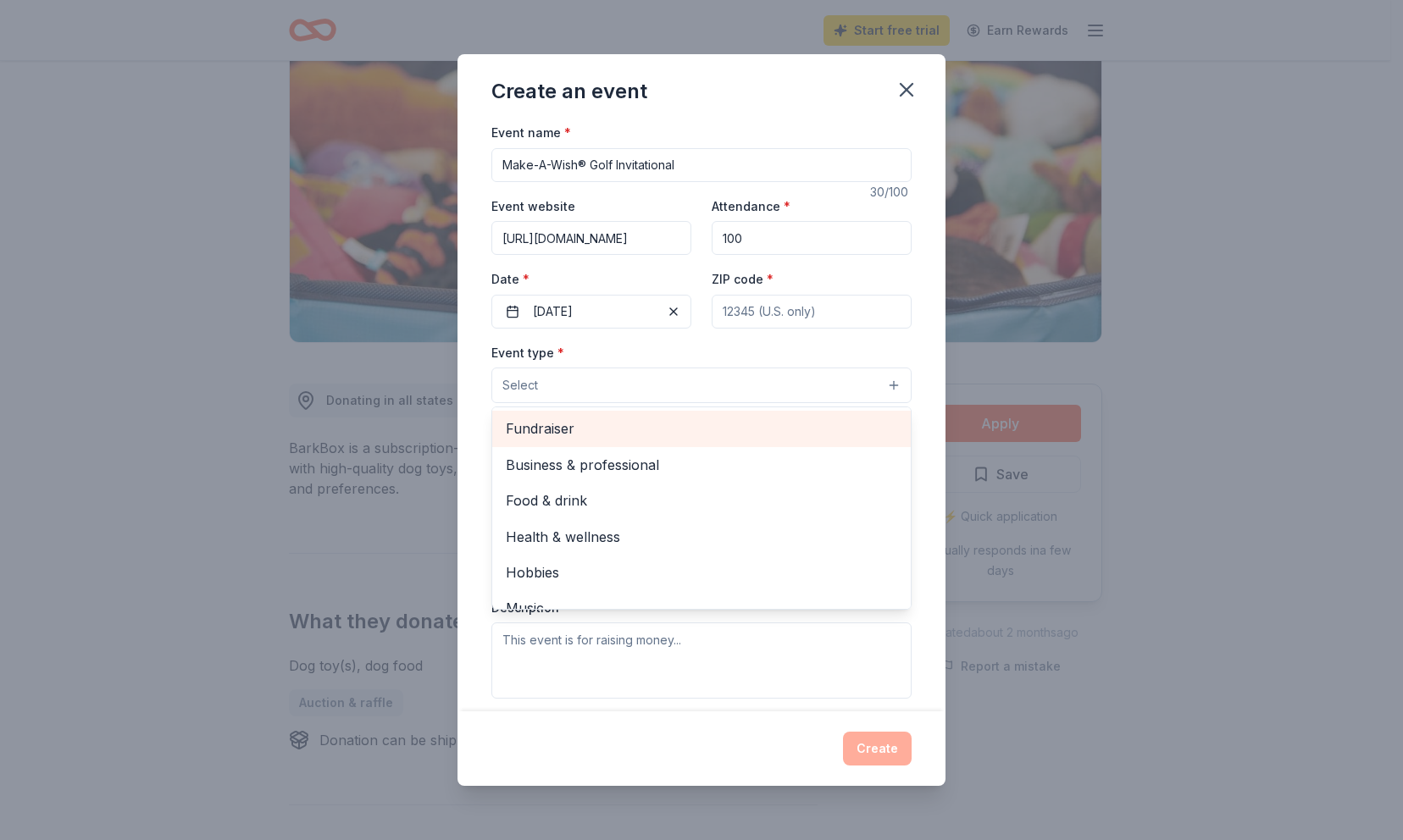
click at [740, 427] on span "Fundraiser" at bounding box center [701, 427] width 391 height 22
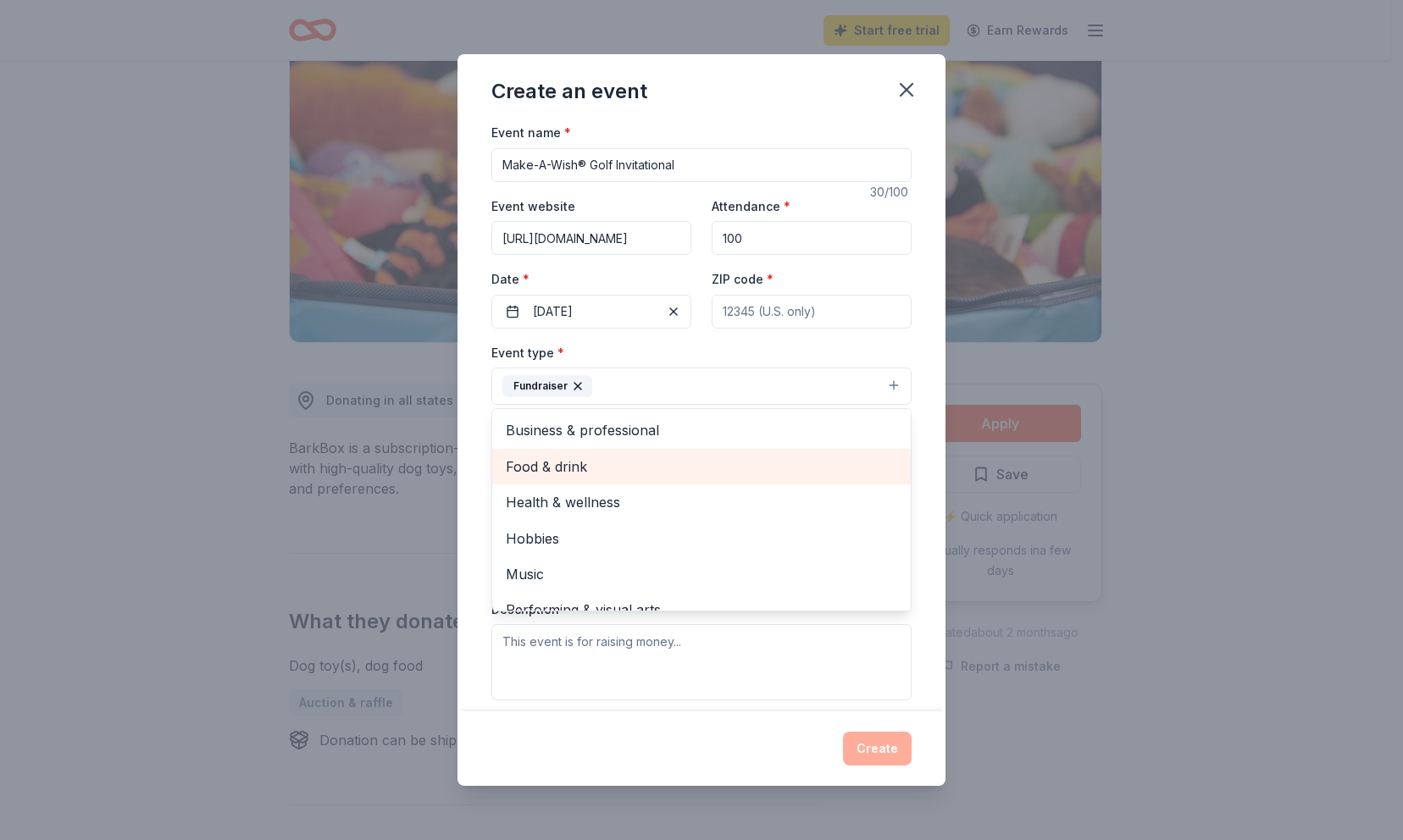
click at [733, 455] on span "Food & drink" at bounding box center [701, 466] width 391 height 22
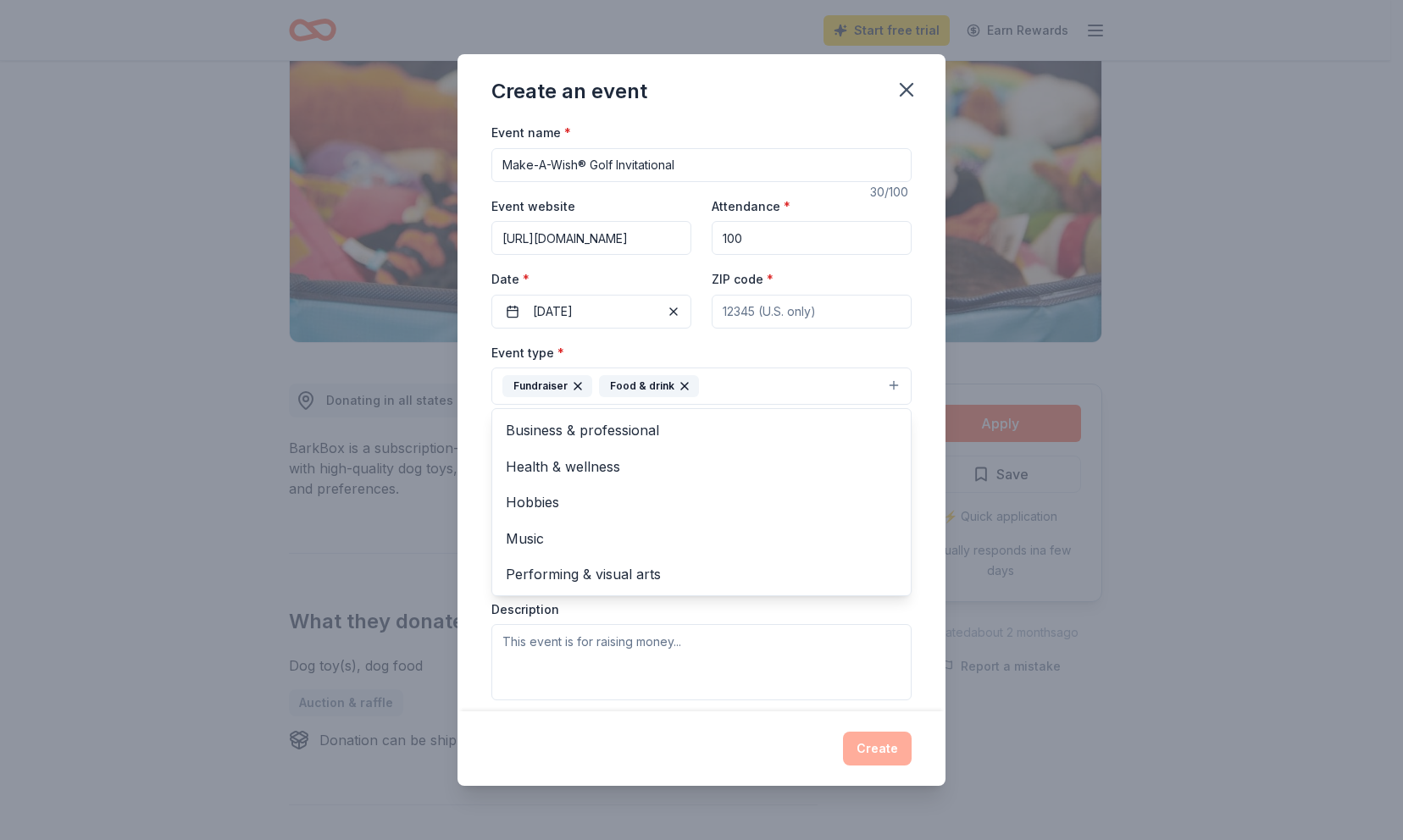
click at [772, 604] on div "Event type * Fundraiser Food & drink Business & professional Health & wellness …" at bounding box center [701, 521] width 420 height 358
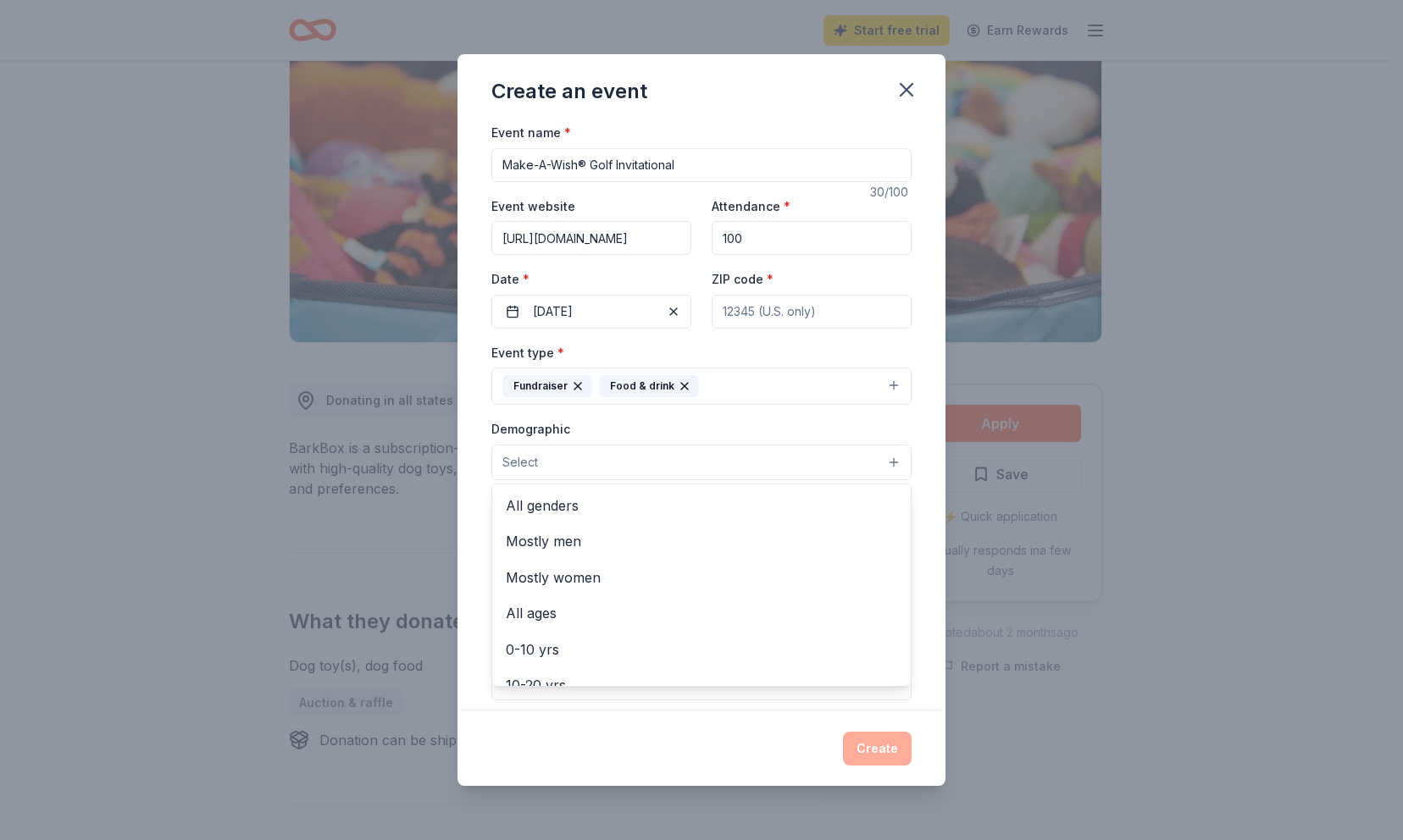
click at [752, 456] on button "Select" at bounding box center [701, 462] width 420 height 36
click at [755, 502] on span "All genders" at bounding box center [701, 505] width 391 height 22
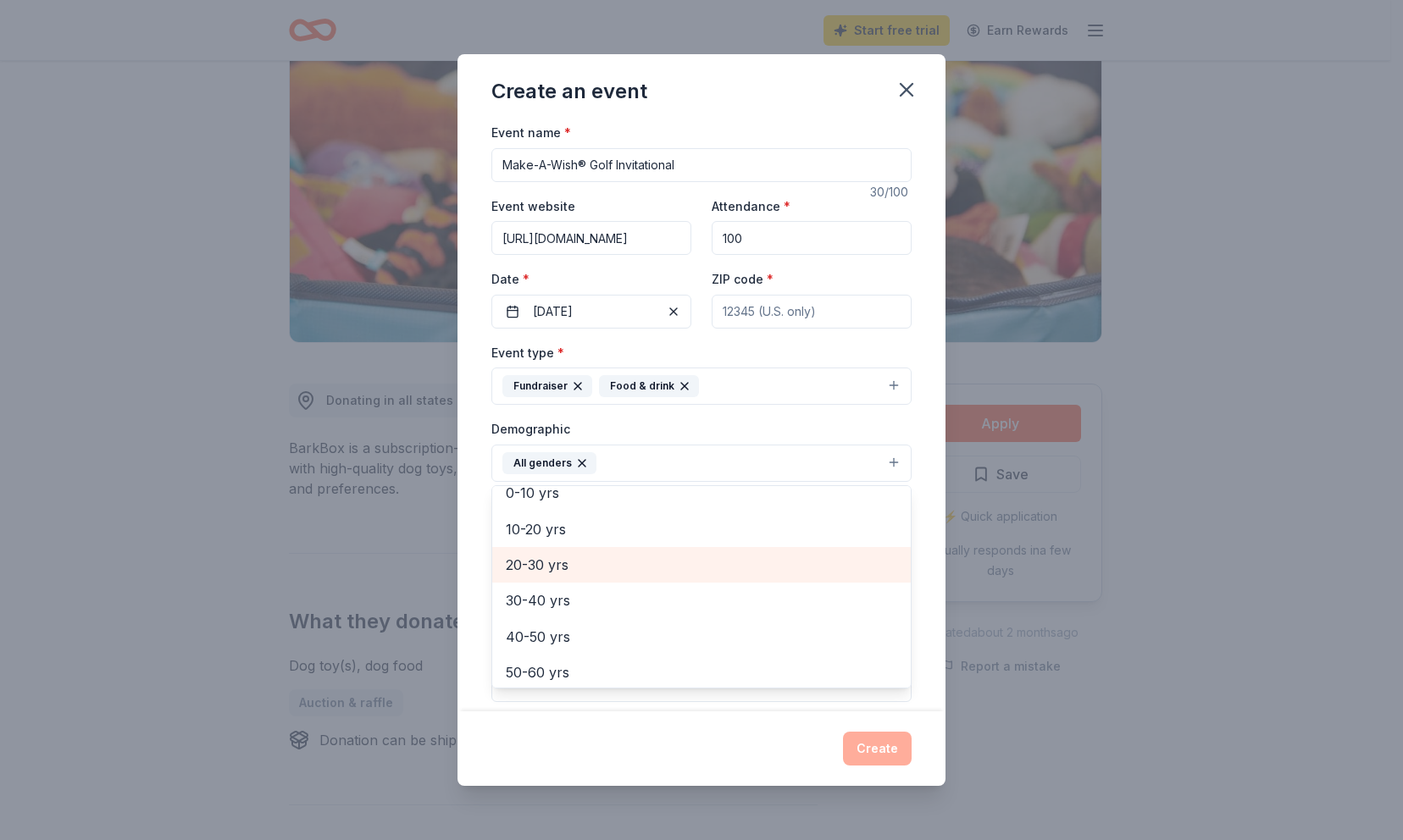
click at [740, 568] on span "20-30 yrs" at bounding box center [701, 564] width 391 height 22
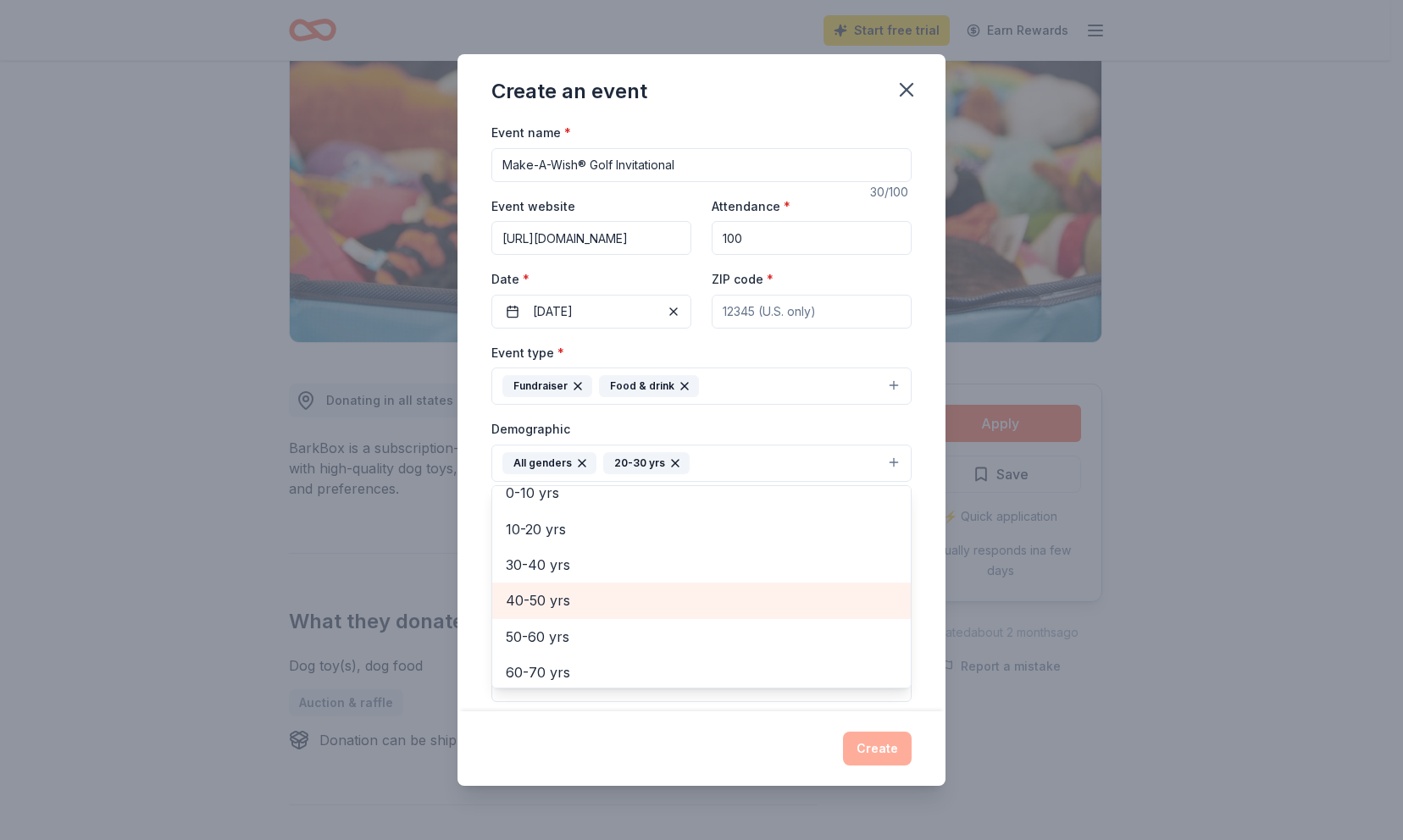
click at [752, 598] on span "40-50 yrs" at bounding box center [701, 600] width 391 height 22
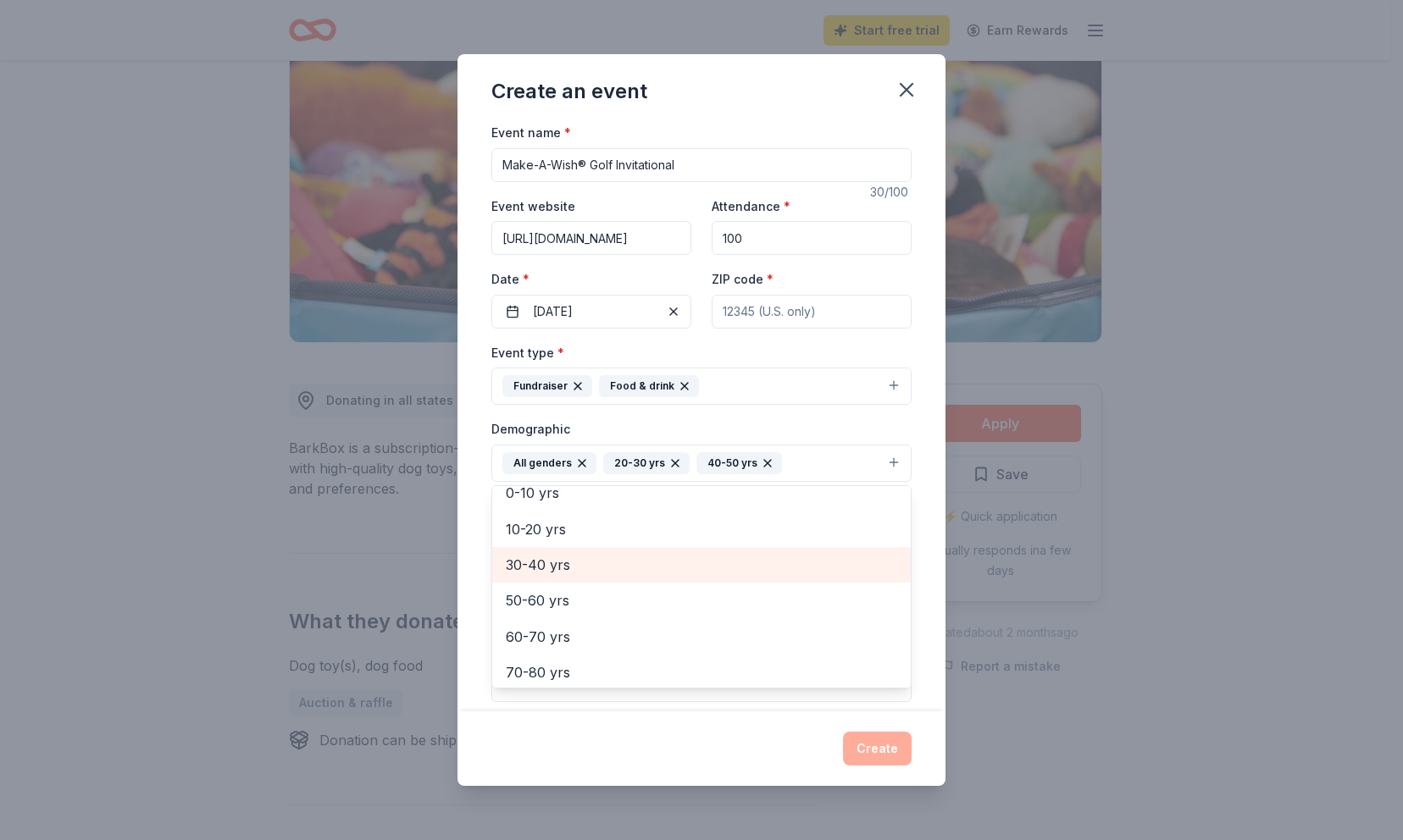
click at [739, 556] on span "30-40 yrs" at bounding box center [701, 564] width 391 height 22
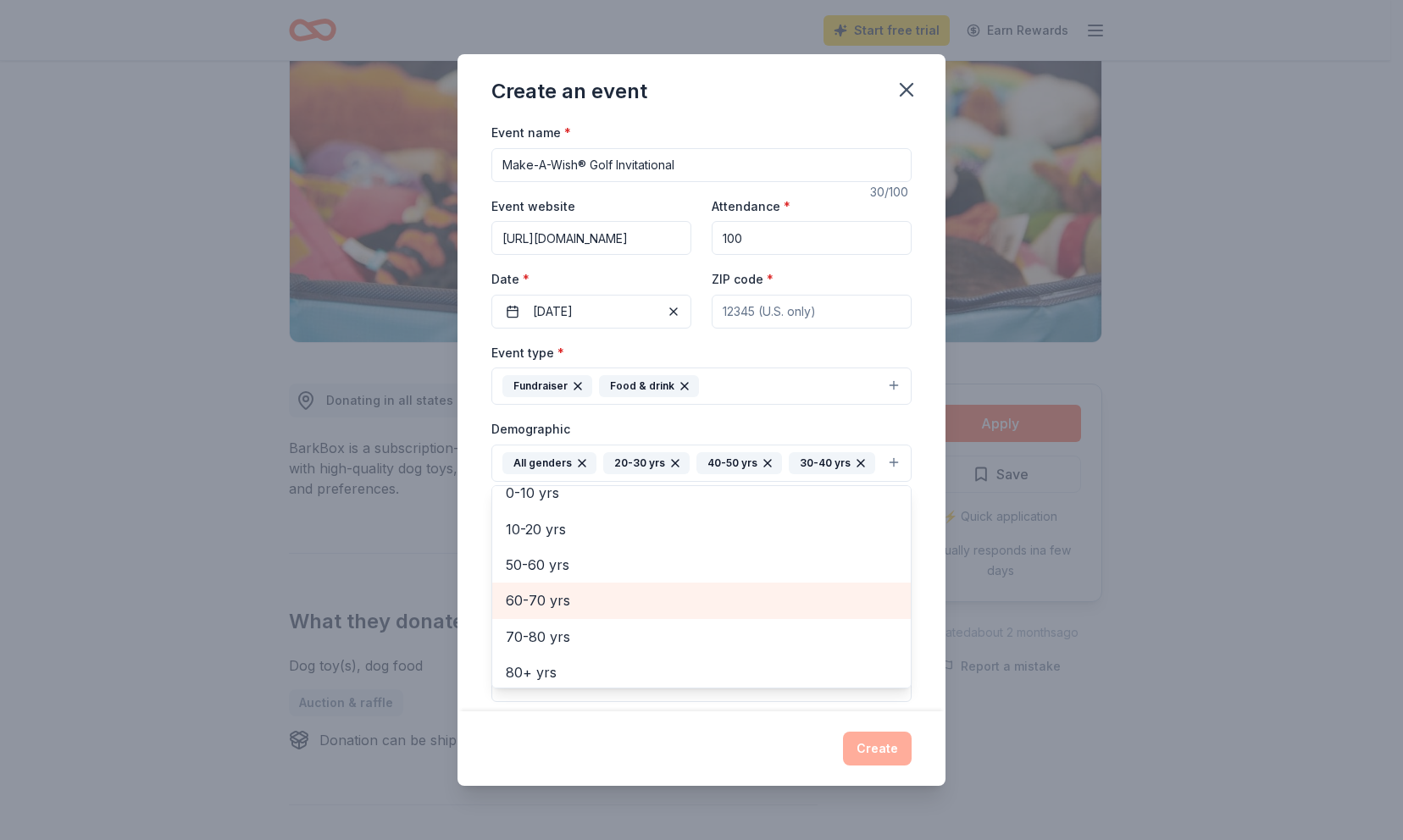
click at [742, 596] on span "60-70 yrs" at bounding box center [701, 600] width 391 height 22
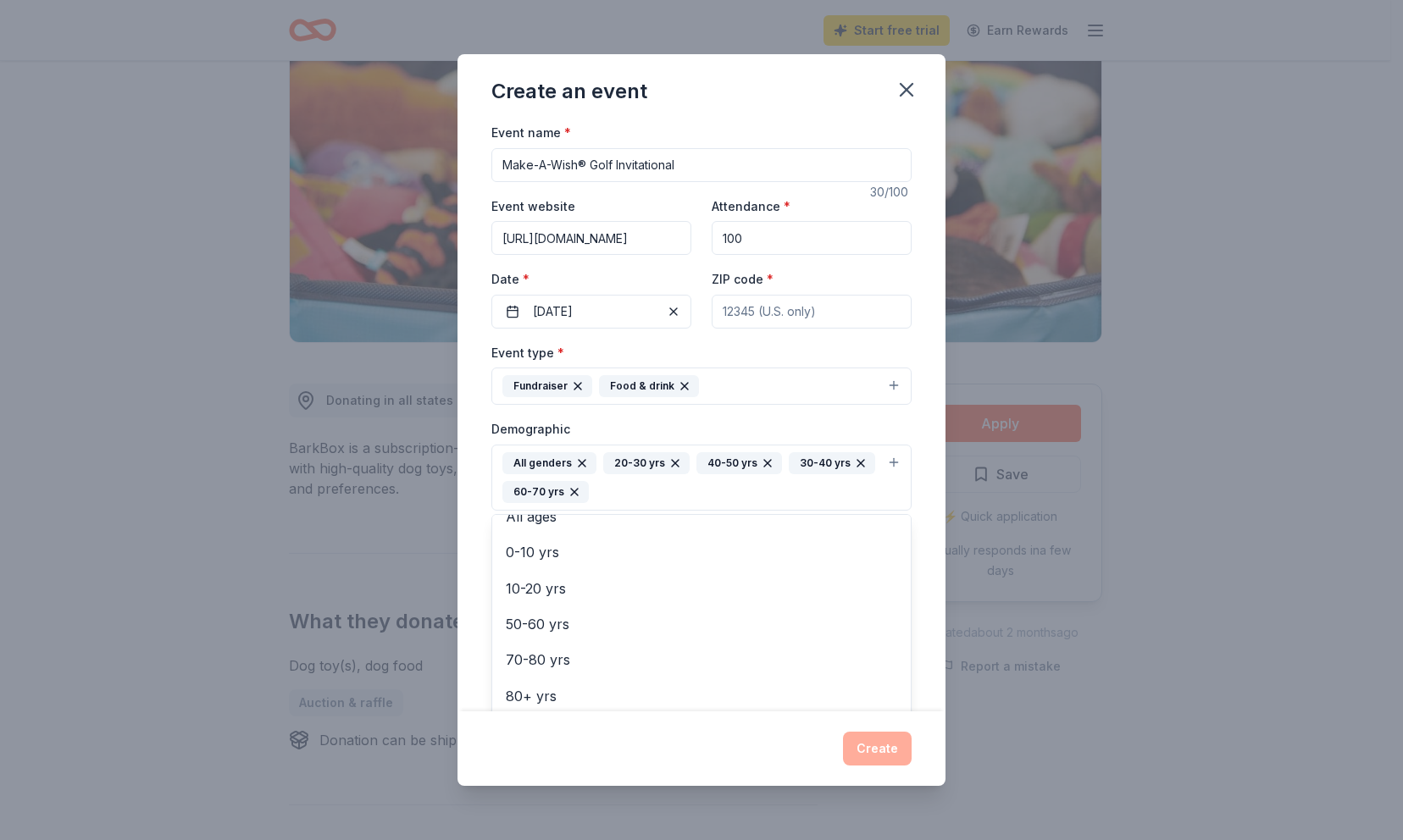
click at [759, 736] on div "Create an event Event name * Make-A-Wish® Golf Invitational 30 /100 Event websi…" at bounding box center [701, 420] width 488 height 731
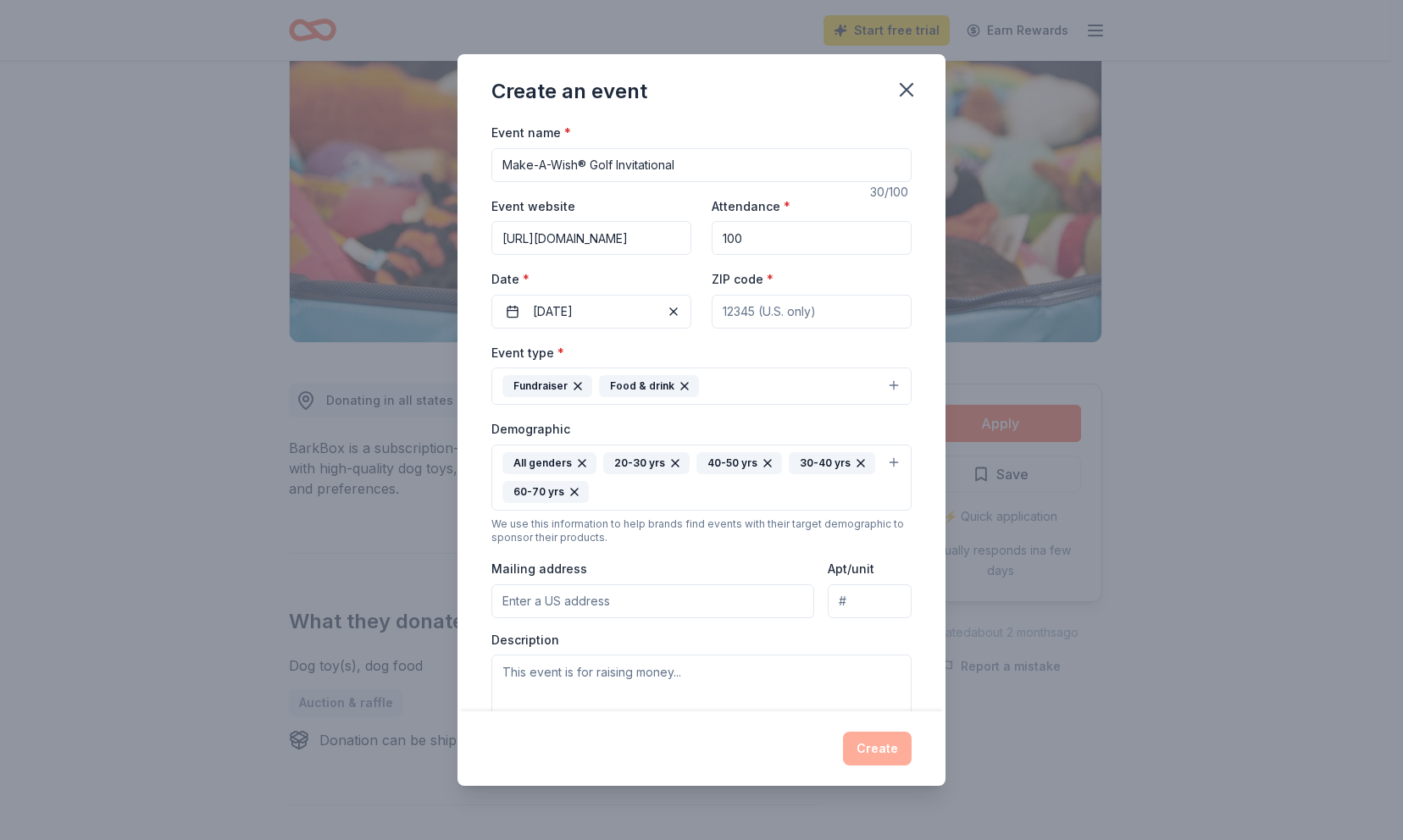
click at [726, 601] on input "Mailing address" at bounding box center [652, 601] width 323 height 34
type input "[STREET_ADDRESS]"
type input "02110"
type input "2nd Floor"
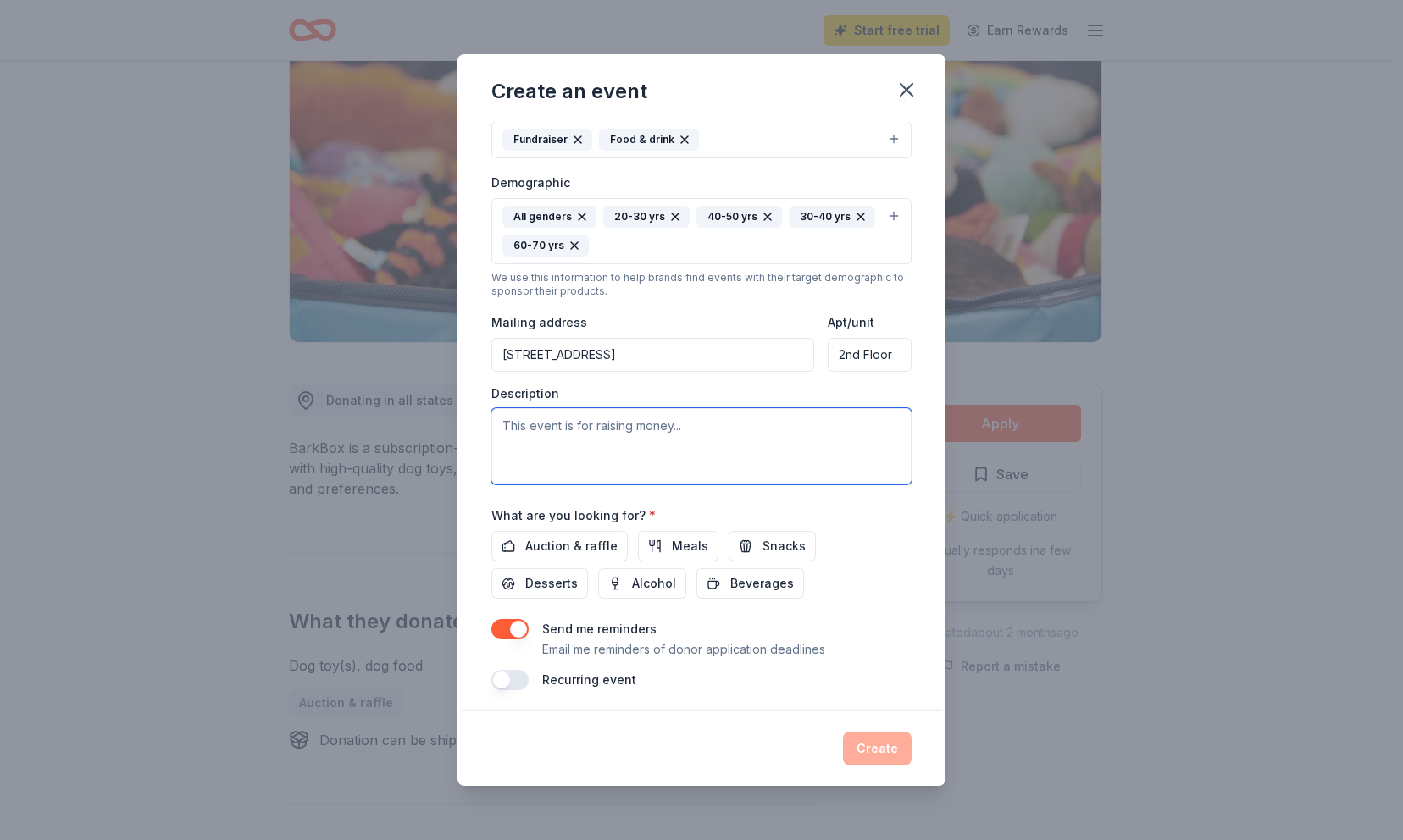
click at [671, 433] on textarea at bounding box center [701, 447] width 420 height 77
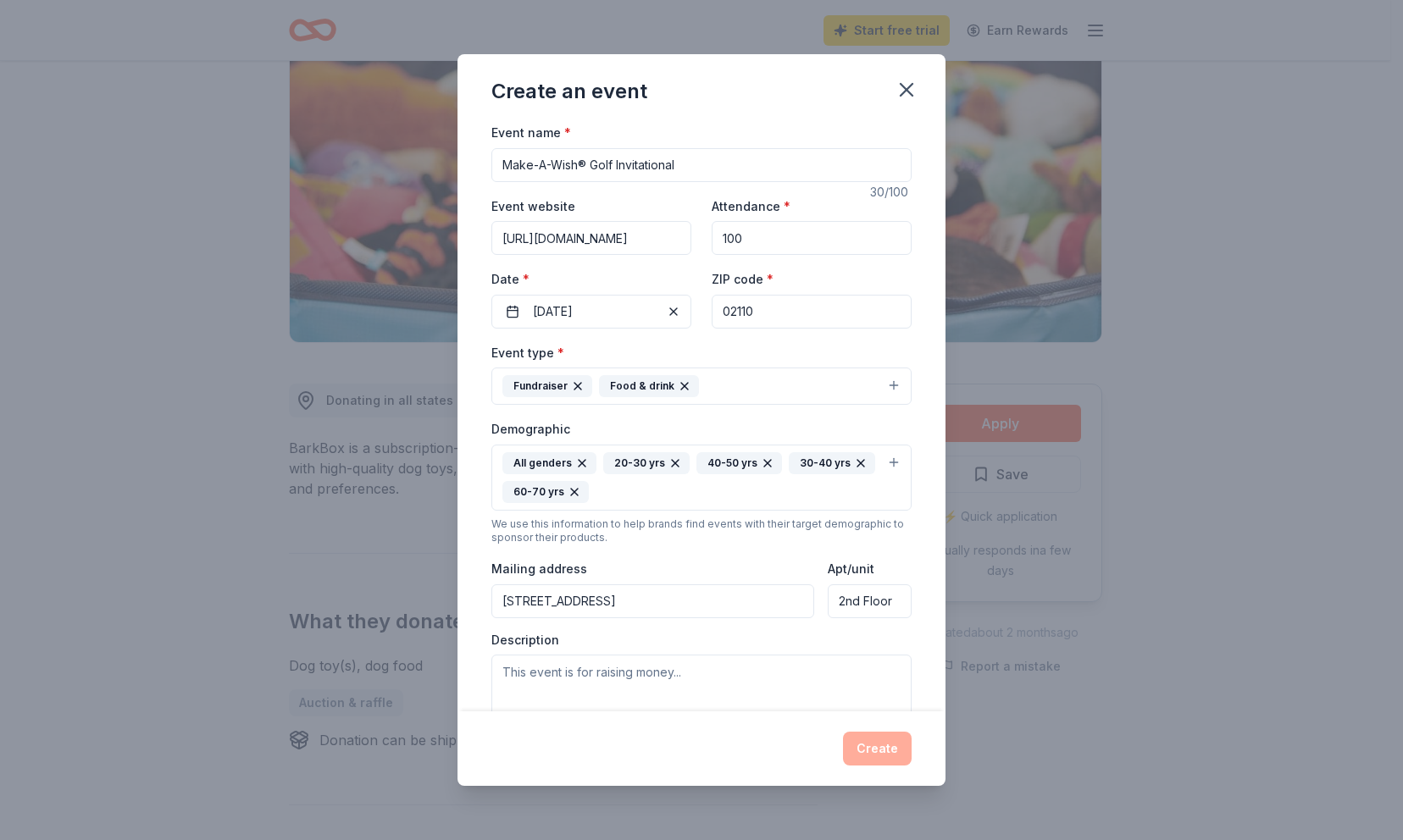
click at [766, 317] on input "02110" at bounding box center [812, 311] width 200 height 34
click at [759, 314] on input "02110" at bounding box center [812, 311] width 200 height 34
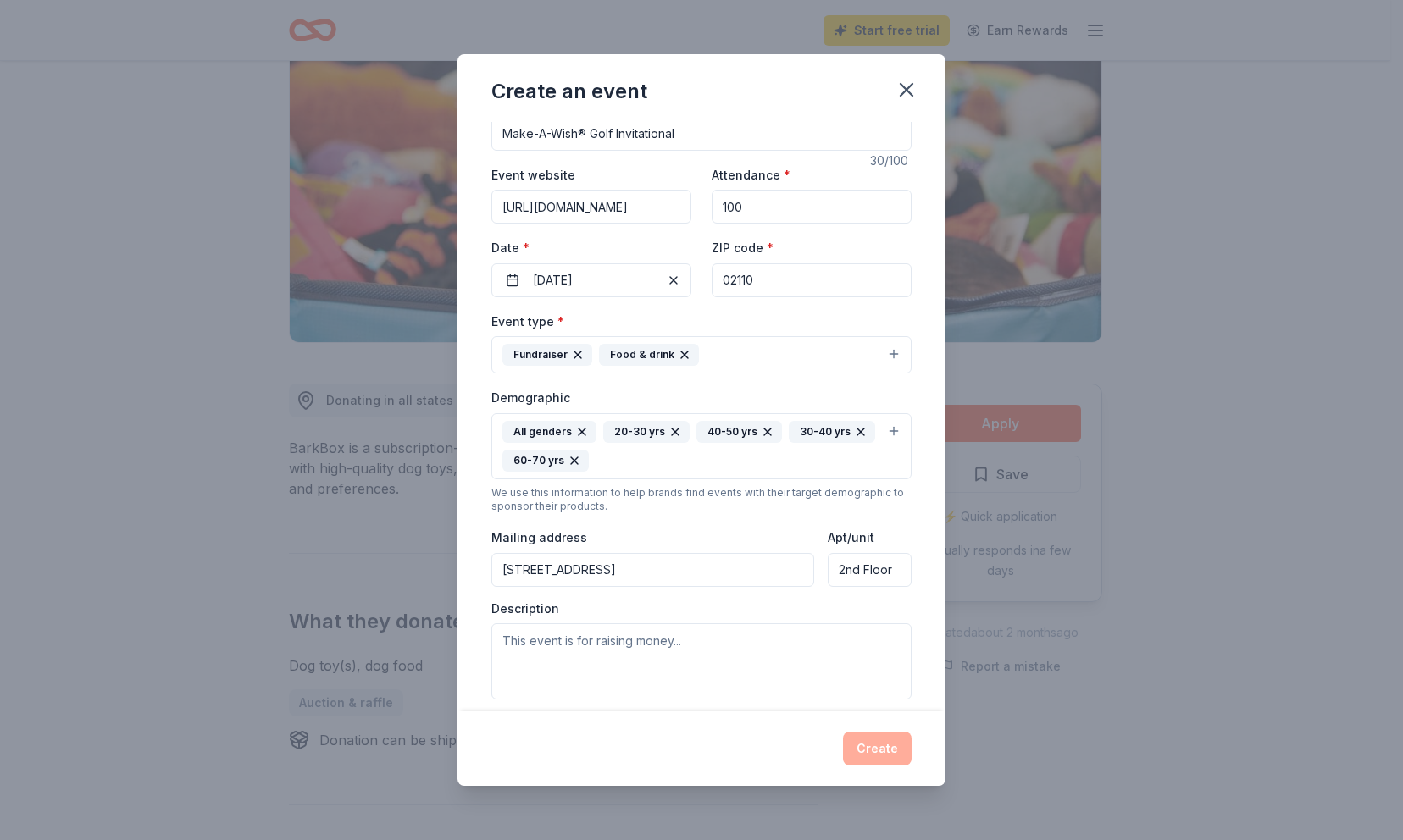
scroll to position [34, 0]
click at [615, 646] on textarea at bounding box center [701, 659] width 420 height 77
paste textarea "wish experience transforms lives. This nonprofit organization creates life-chan…"
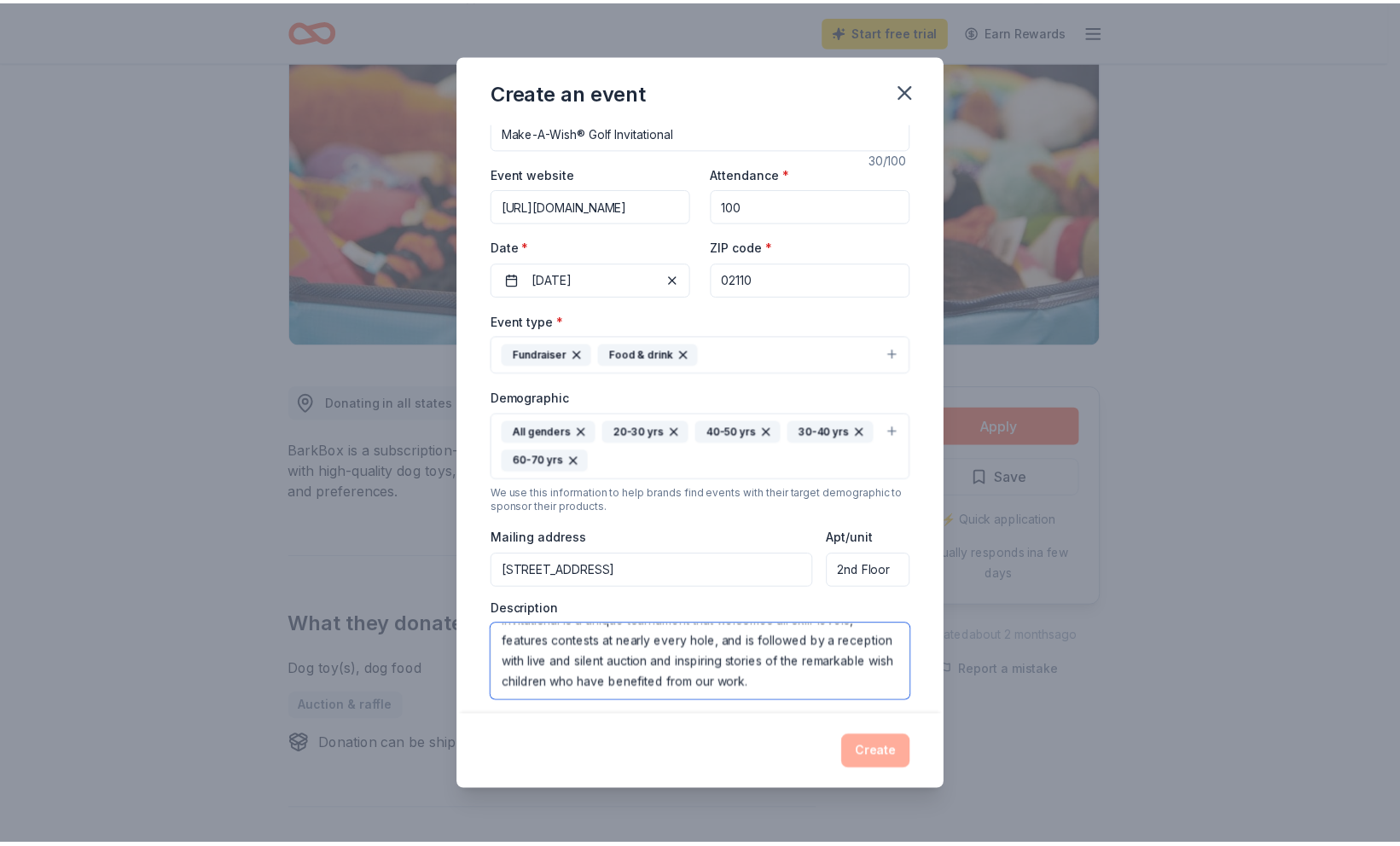
scroll to position [248, 0]
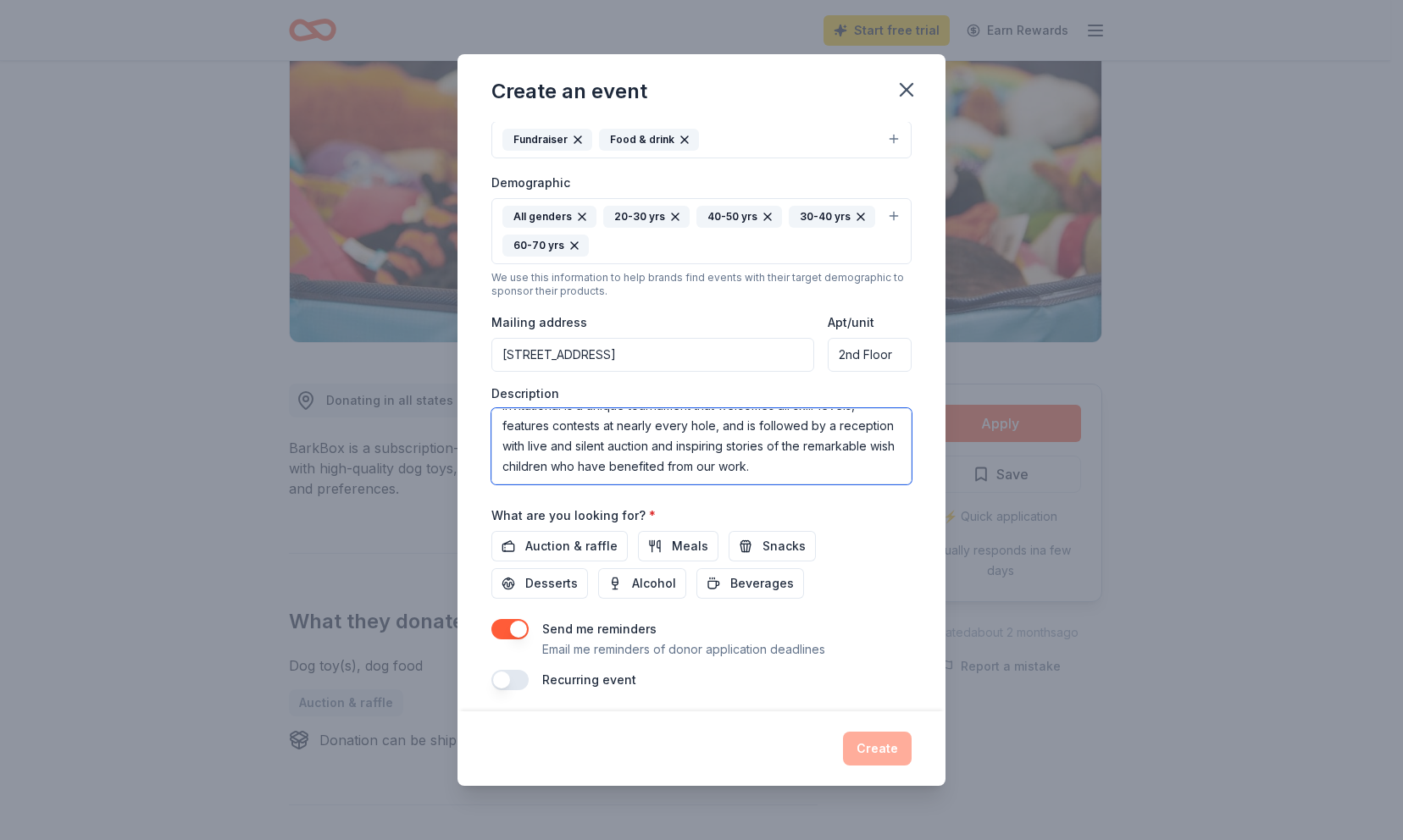
type textarea "wish experience transforms lives. This nonprofit organization creates life-chan…"
click at [525, 619] on button "button" at bounding box center [509, 628] width 37 height 20
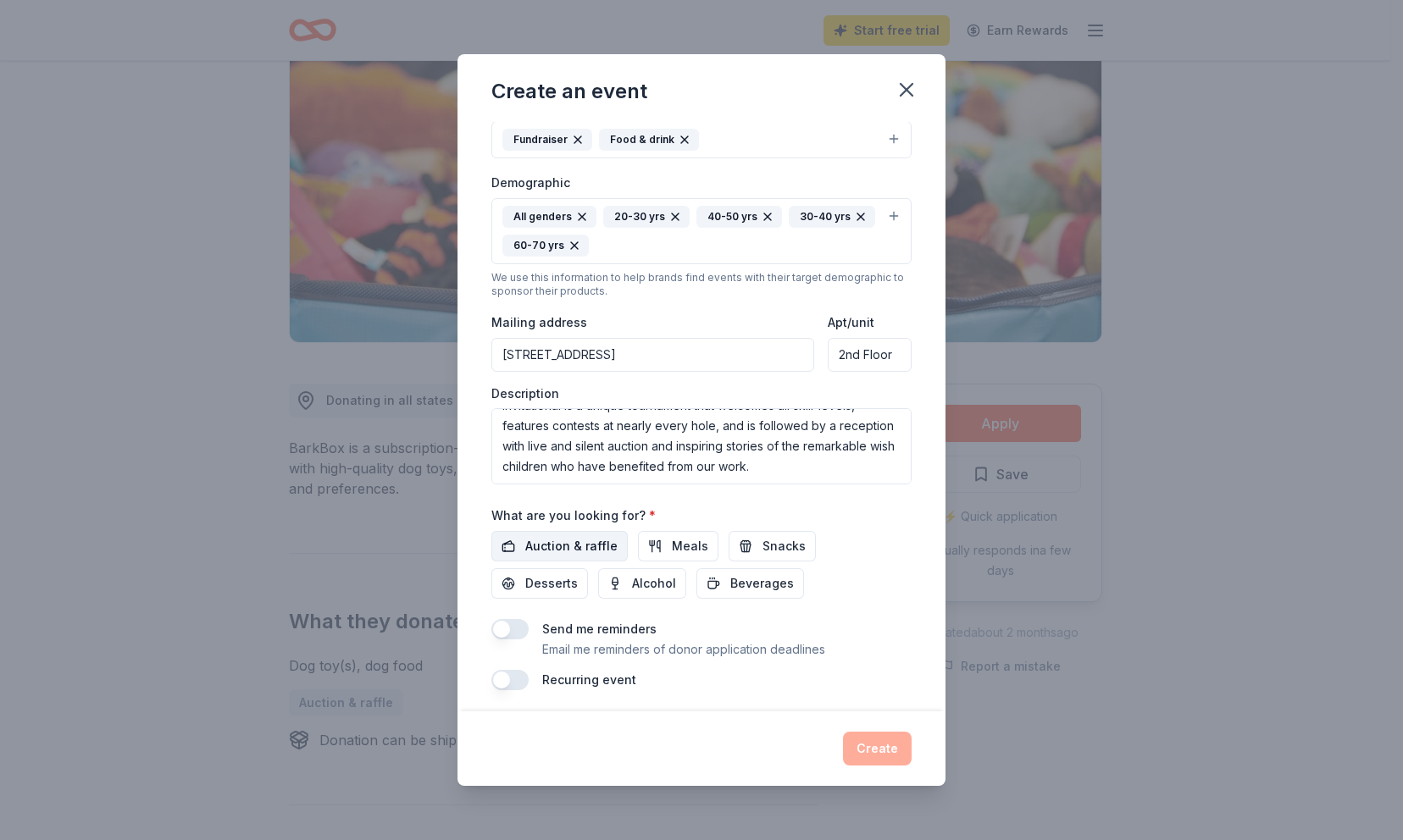
click at [556, 541] on span "Auction & raffle" at bounding box center [571, 546] width 92 height 20
click at [876, 753] on button "Create" at bounding box center [877, 748] width 69 height 34
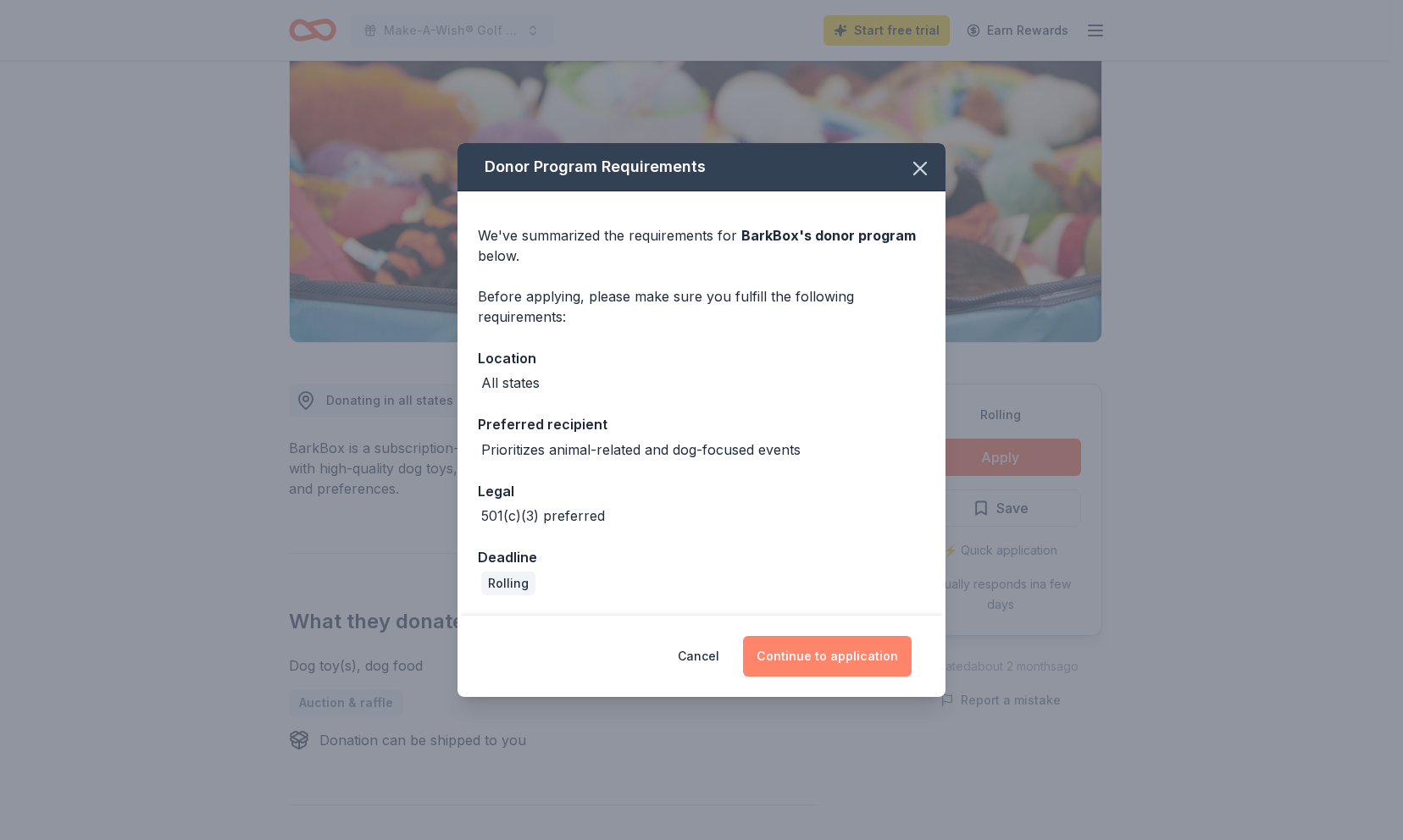
click at [820, 650] on button "Continue to application" at bounding box center [827, 655] width 169 height 41
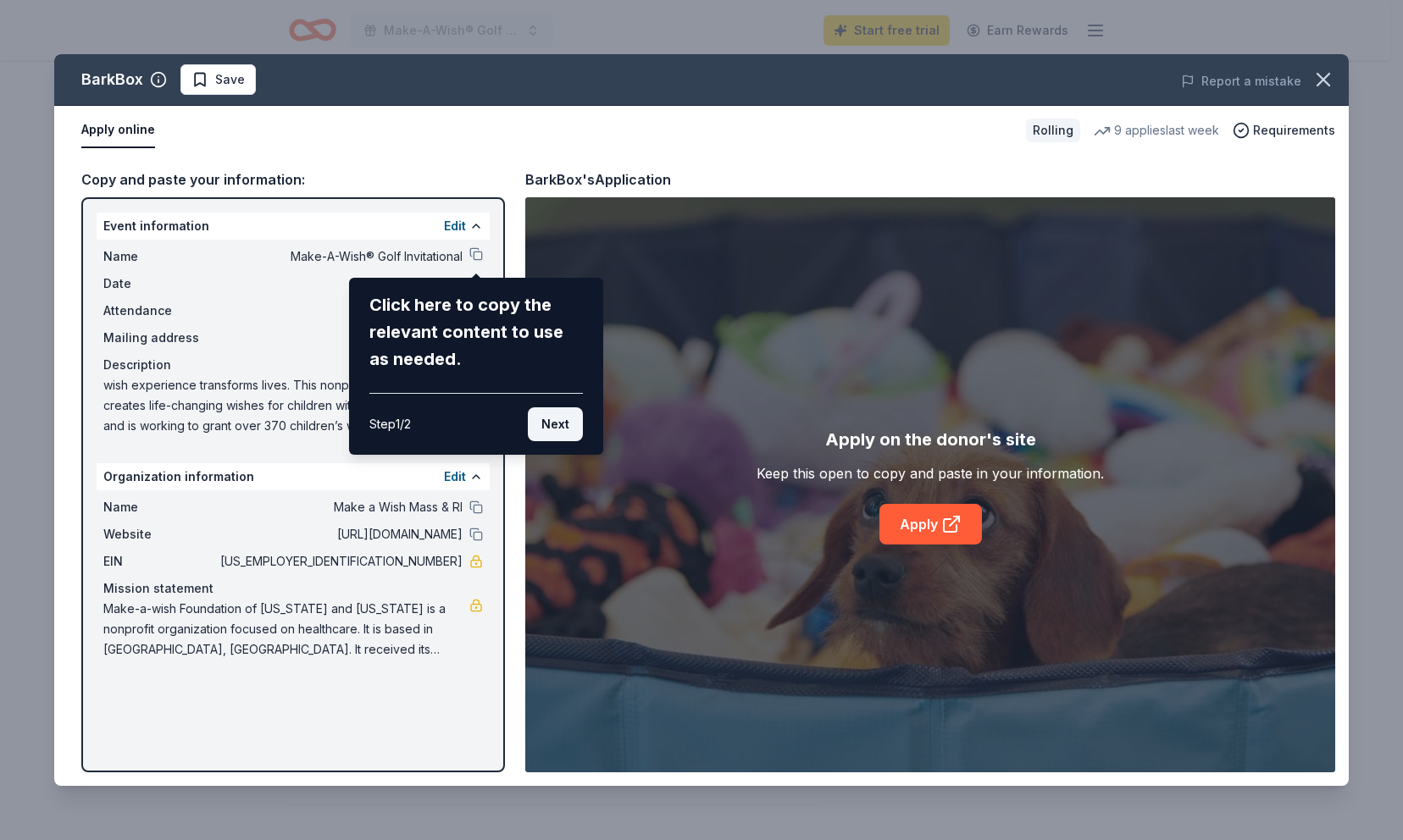
click at [557, 414] on button "Next" at bounding box center [555, 424] width 55 height 34
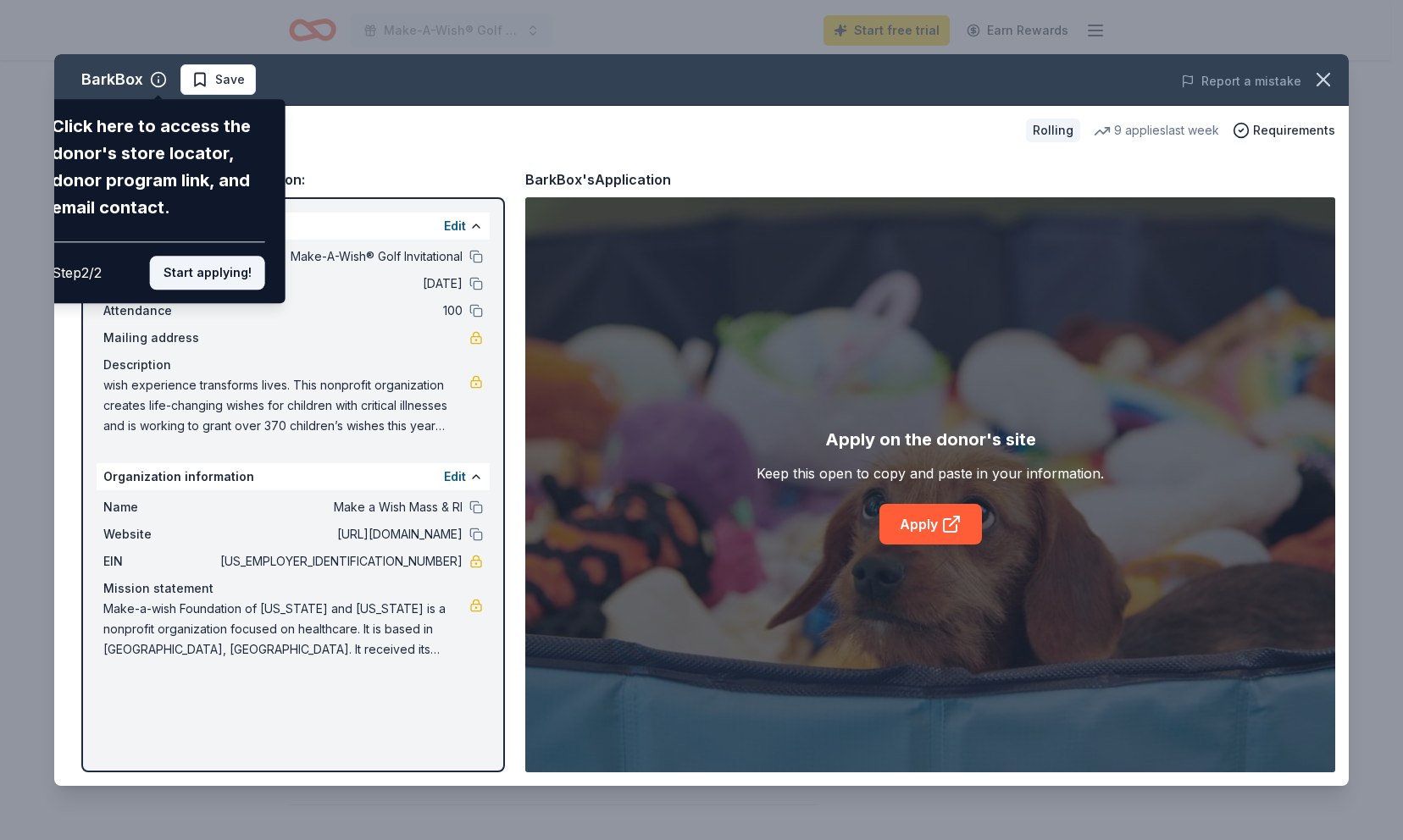
click at [253, 282] on button "Start applying!" at bounding box center [207, 272] width 115 height 34
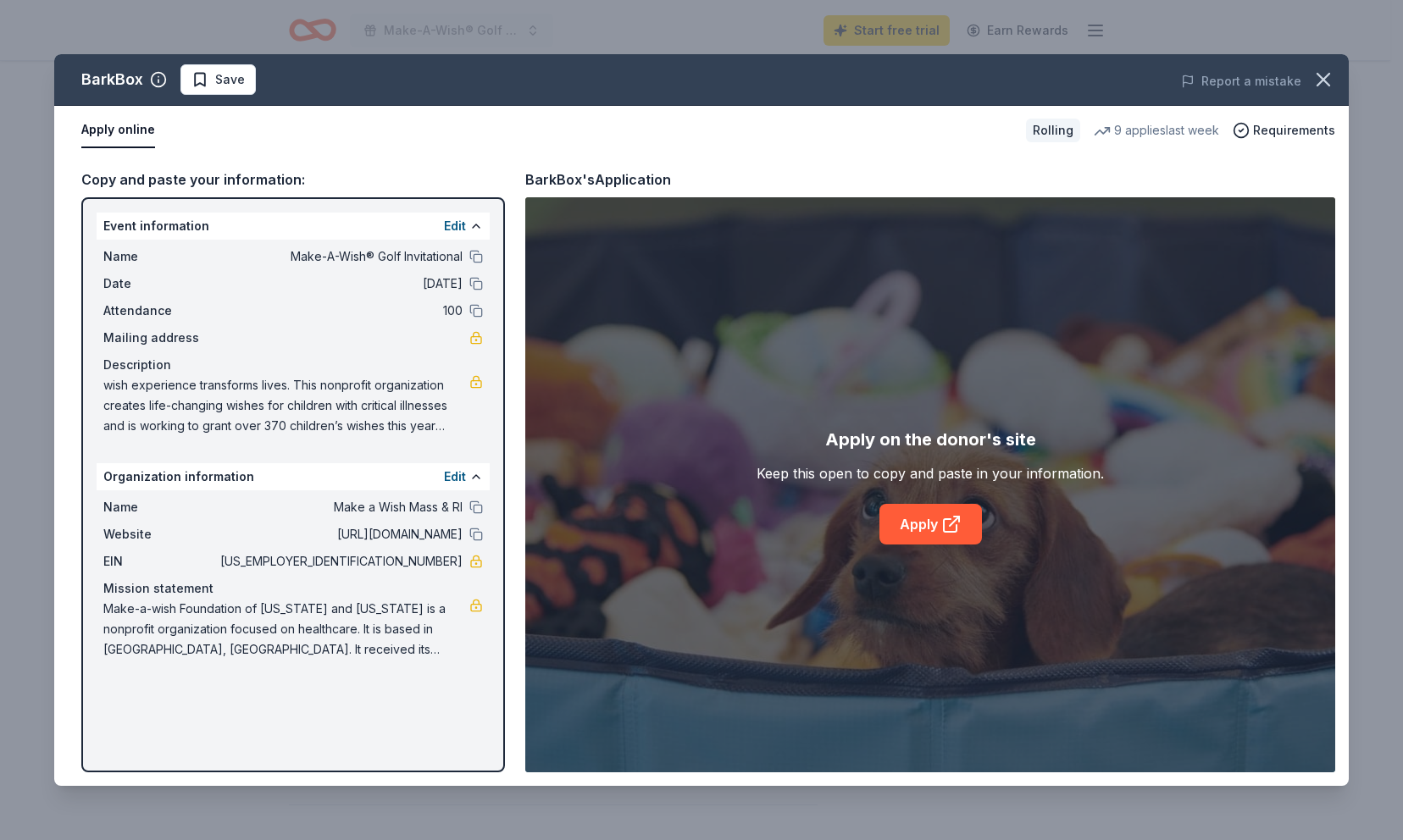
click at [911, 550] on div "BarkBox Save Report a mistake Apply online Rolling 9 applies last week Requirem…" at bounding box center [701, 420] width 1294 height 731
drag, startPoint x: 418, startPoint y: 410, endPoint x: 418, endPoint y: 397, distance: 13.0
click at [418, 397] on span "wish experience transforms lives. This nonprofit organization creates life-chan…" at bounding box center [287, 406] width 366 height 61
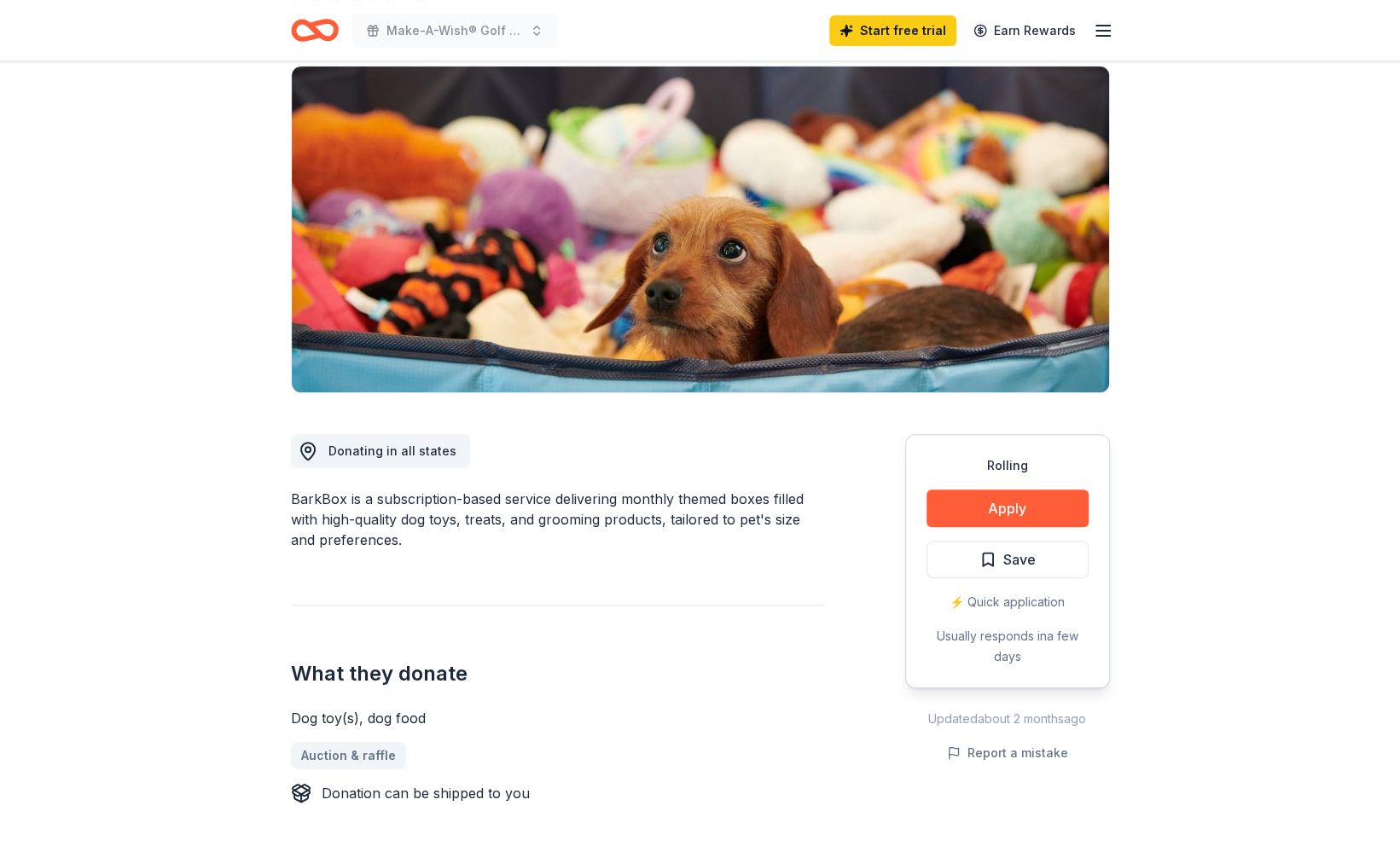
scroll to position [126, 0]
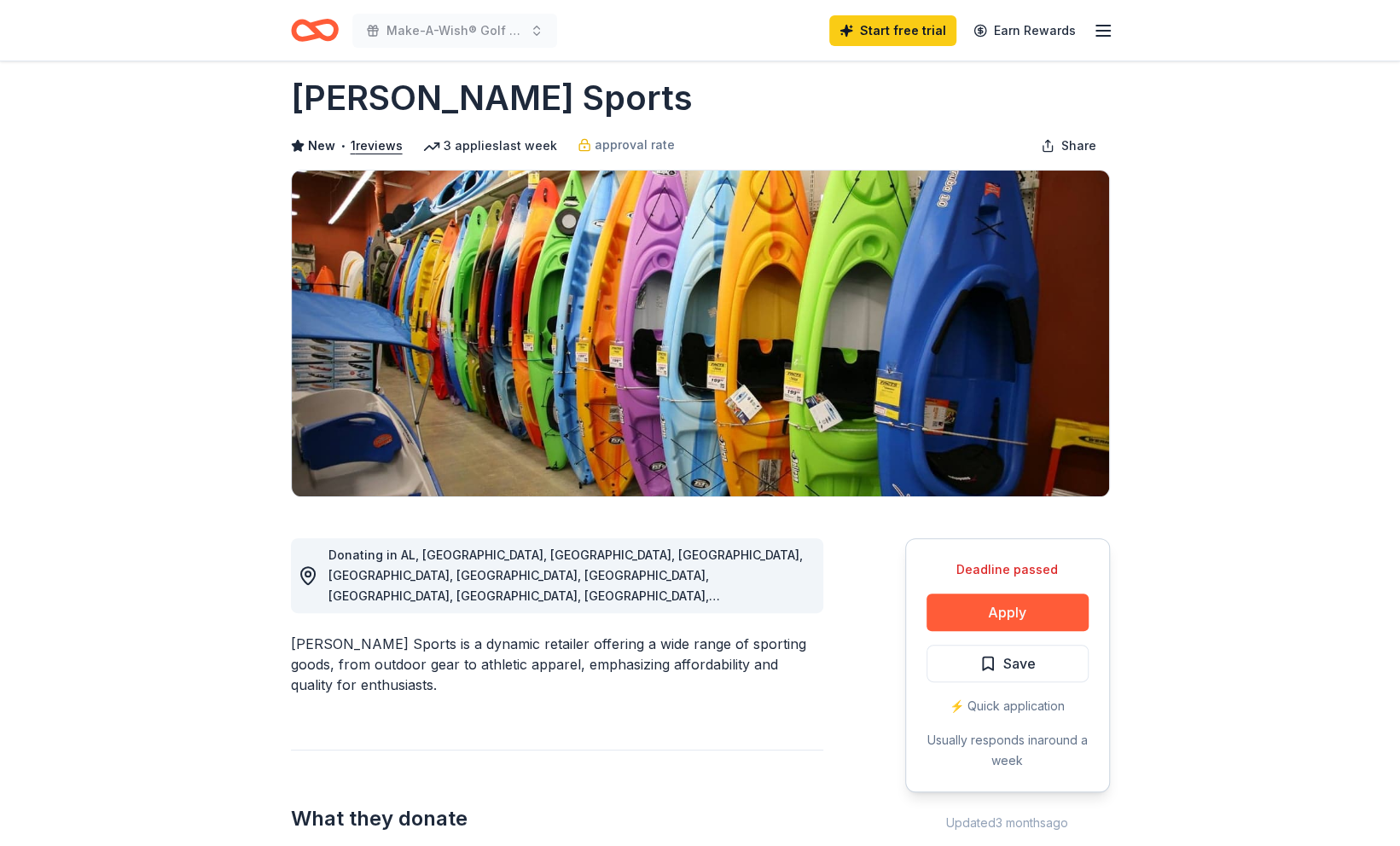
scroll to position [22, 0]
